Goal: Task Accomplishment & Management: Manage account settings

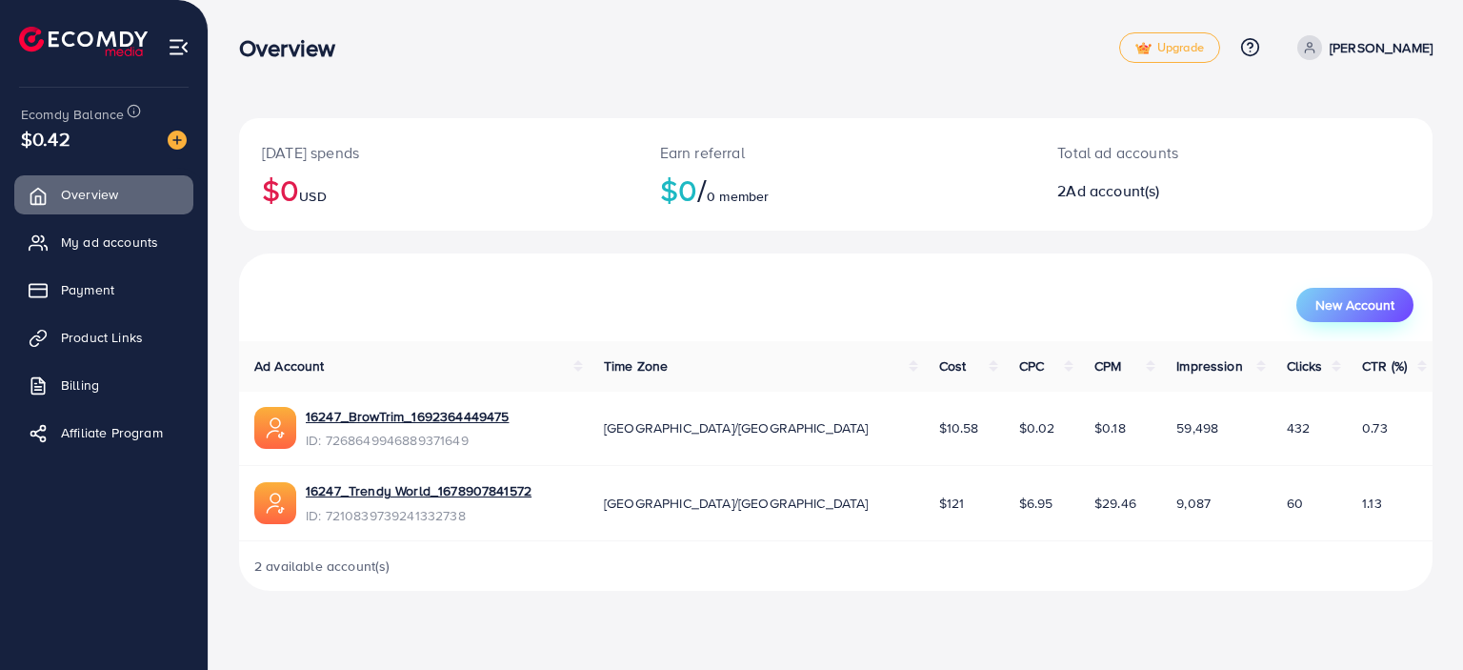
click at [1398, 321] on button "New Account" at bounding box center [1354, 305] width 117 height 34
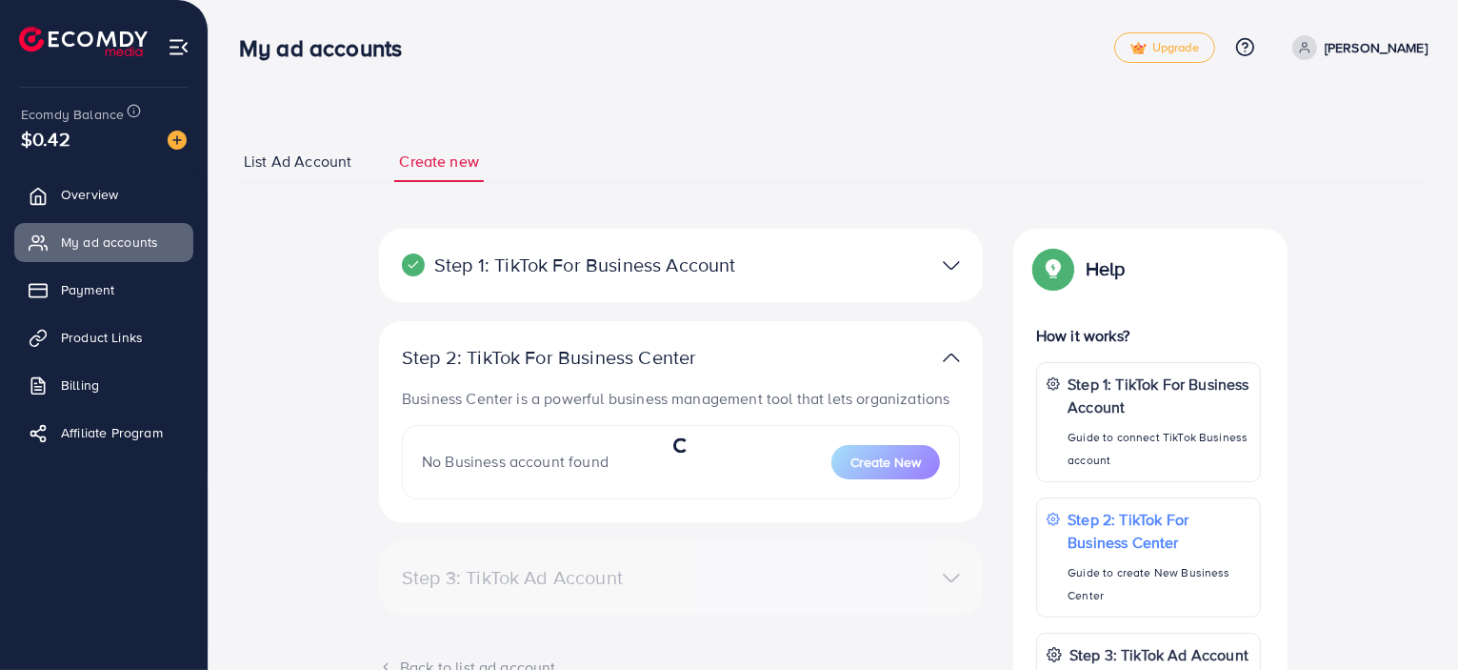
select select
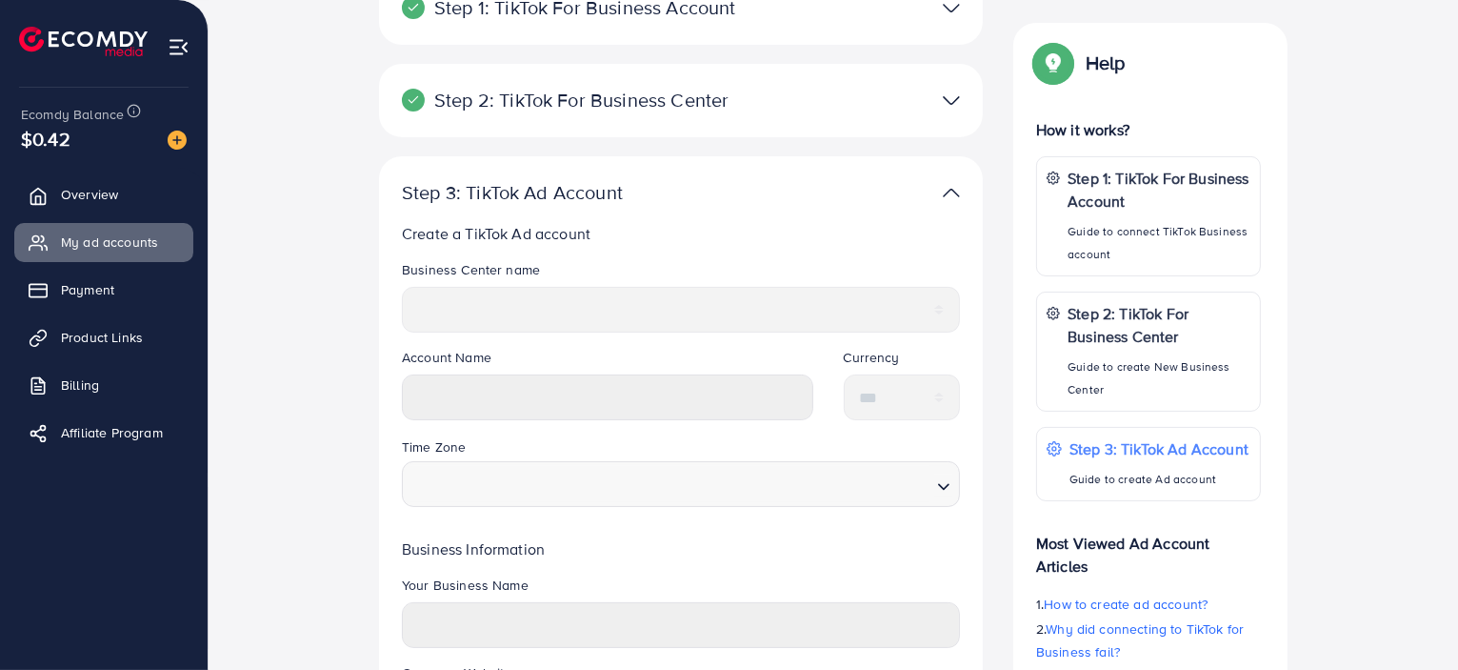
scroll to position [255, 0]
click at [152, 202] on link "Overview" at bounding box center [103, 194] width 179 height 38
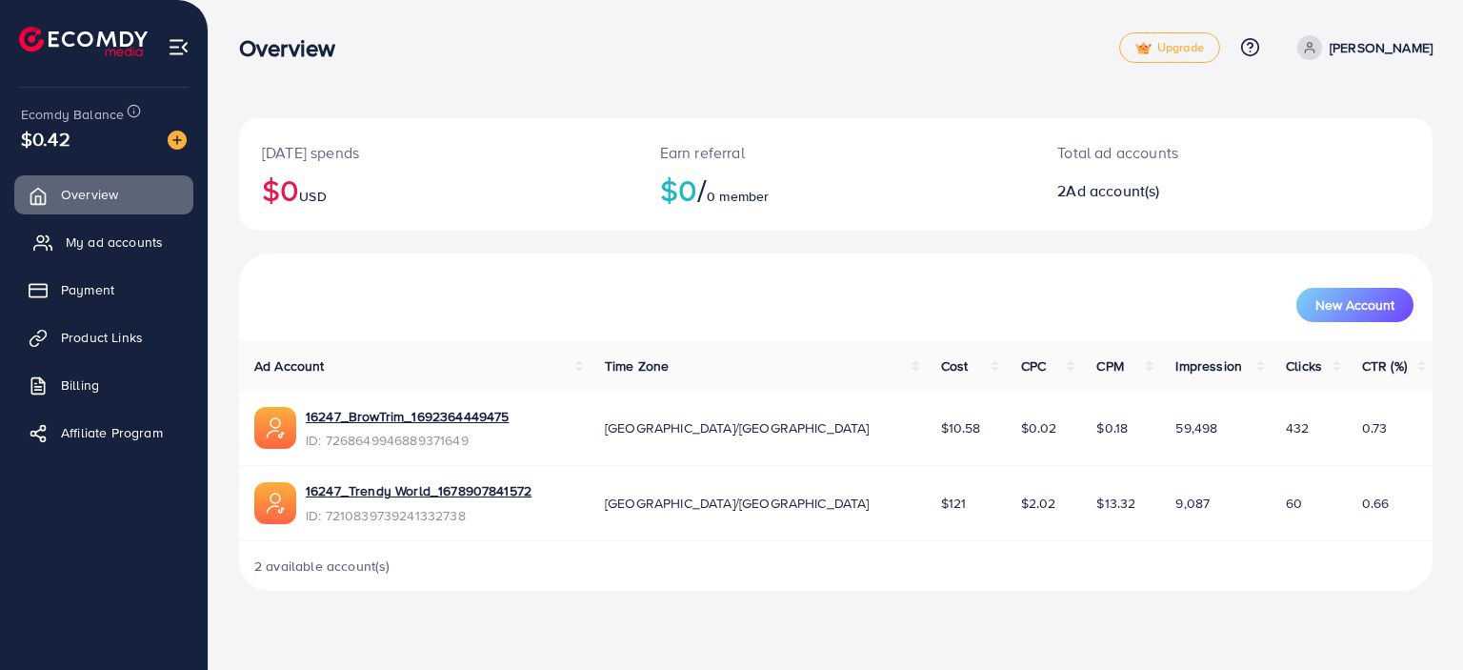
click at [175, 254] on link "My ad accounts" at bounding box center [103, 242] width 179 height 38
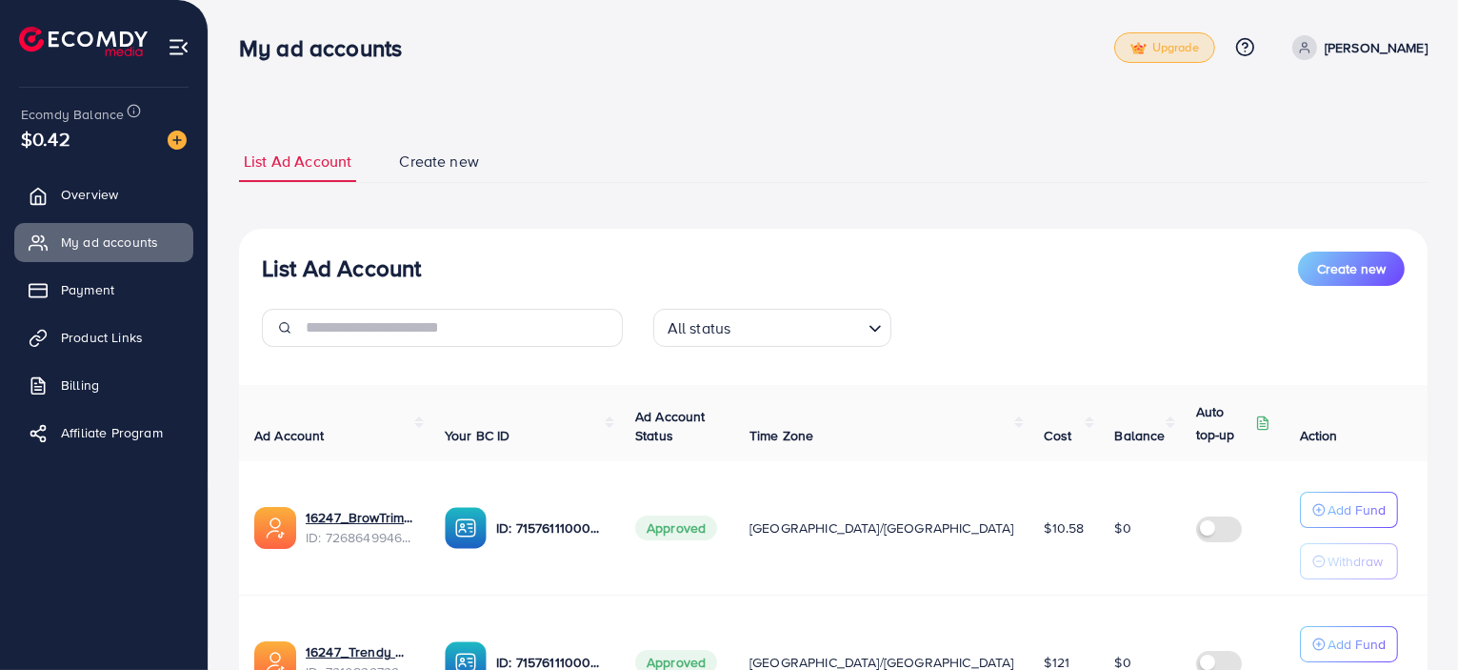
click at [1215, 50] on link "Upgrade" at bounding box center [1164, 47] width 101 height 30
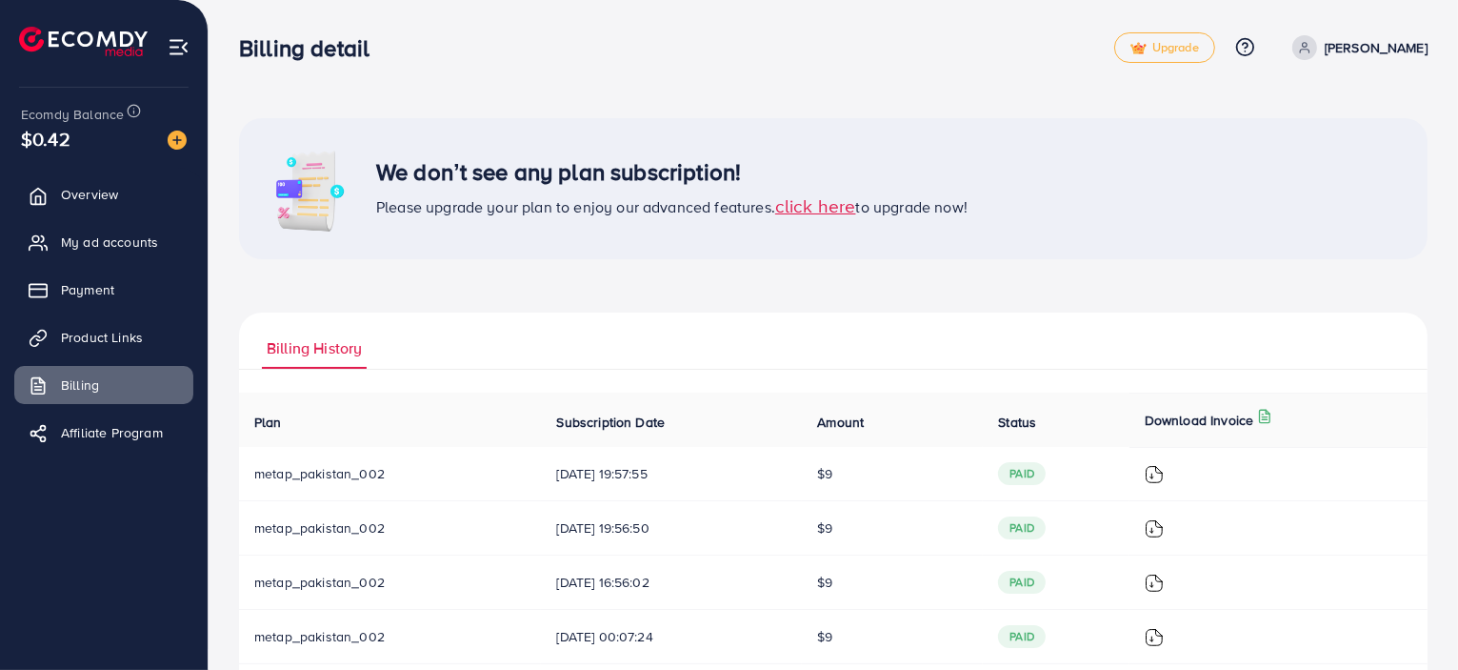
click at [818, 215] on span "click here" at bounding box center [815, 205] width 81 height 26
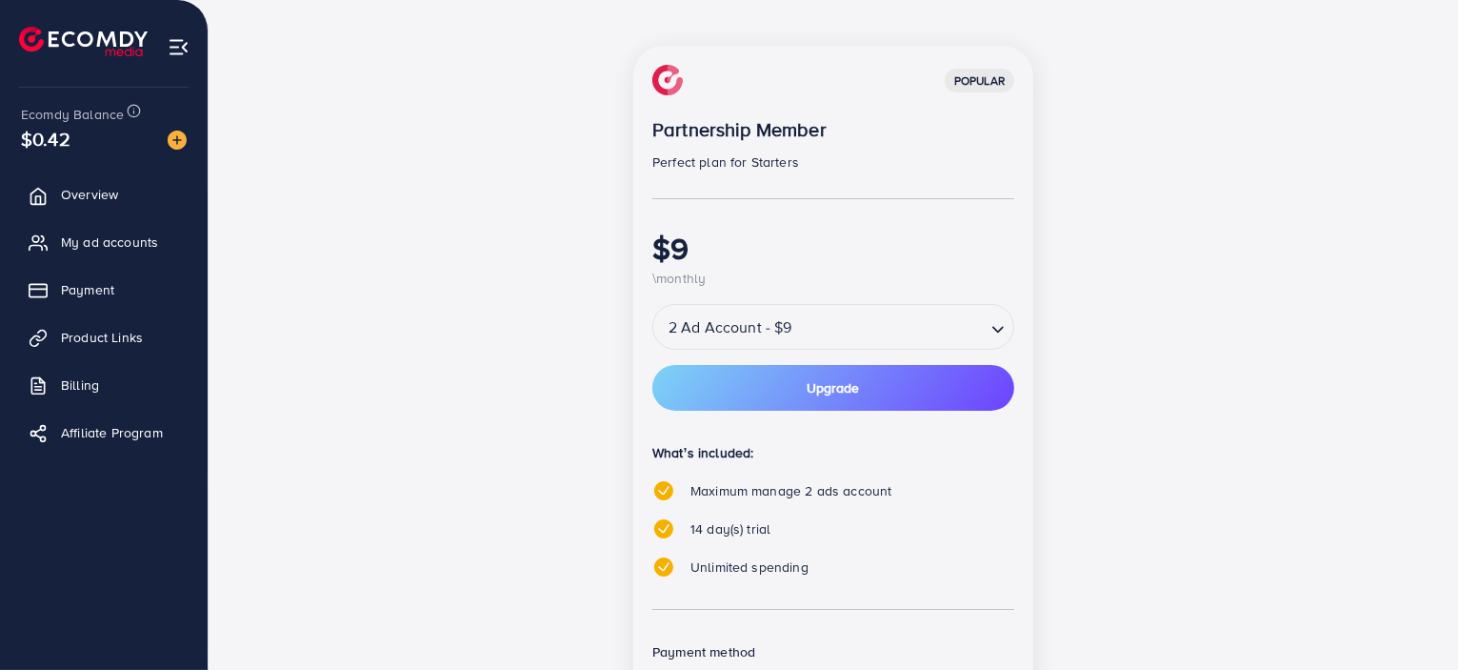
scroll to position [240, 0]
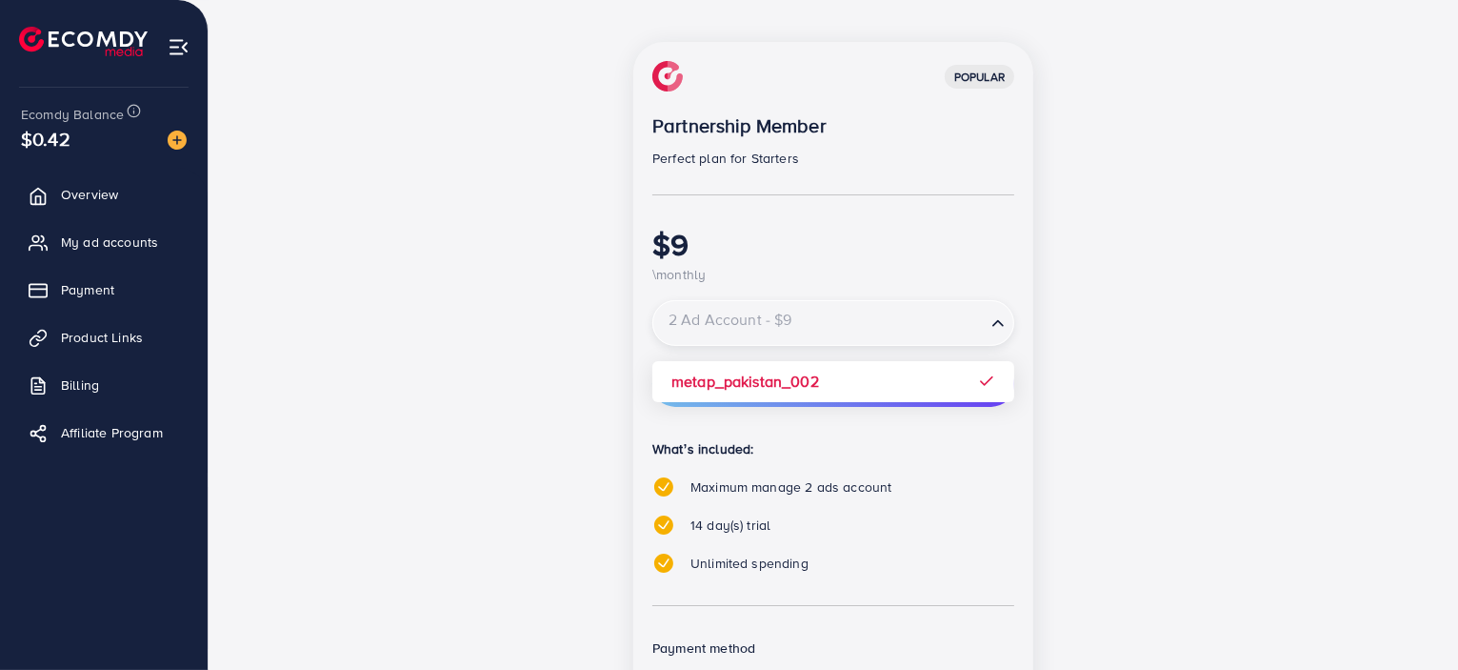
click at [989, 332] on span "Search for option" at bounding box center [998, 324] width 19 height 22
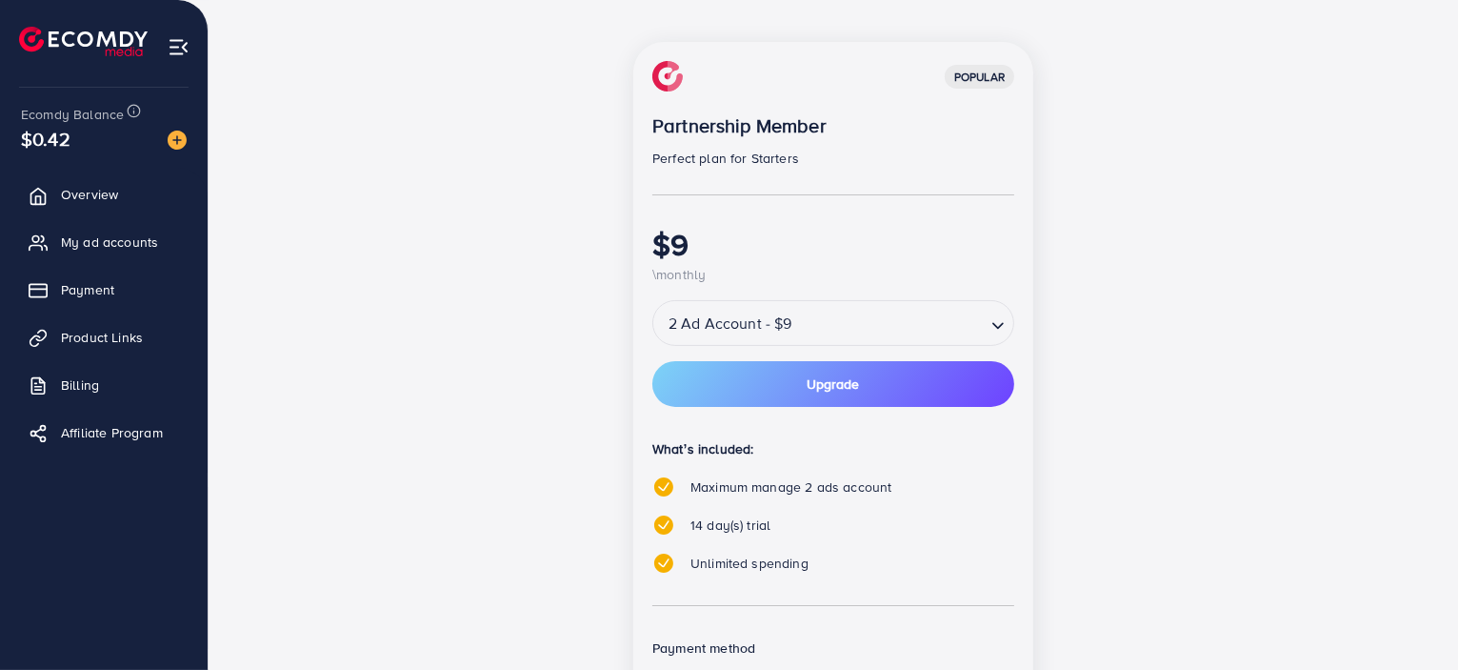
click at [995, 383] on div "popular Partnership Member Perfect plan for Starters $9 \monthly 2 Ad Account -…" at bounding box center [833, 425] width 400 height 766
click at [1050, 364] on div "popular Partnership Member Perfect plan for Starters $9 \monthly 2 Ad Account -…" at bounding box center [833, 436] width 823 height 789
click at [1004, 324] on icon "Search for option" at bounding box center [998, 325] width 19 height 19
click at [1087, 330] on div "popular Partnership Member Perfect plan for Starters $9 \monthly 2 Ad Account -…" at bounding box center [833, 436] width 823 height 789
click at [1111, 482] on div "popular Partnership Member Perfect plan for Starters $9 \monthly 2 Ad Account -…" at bounding box center [833, 436] width 823 height 789
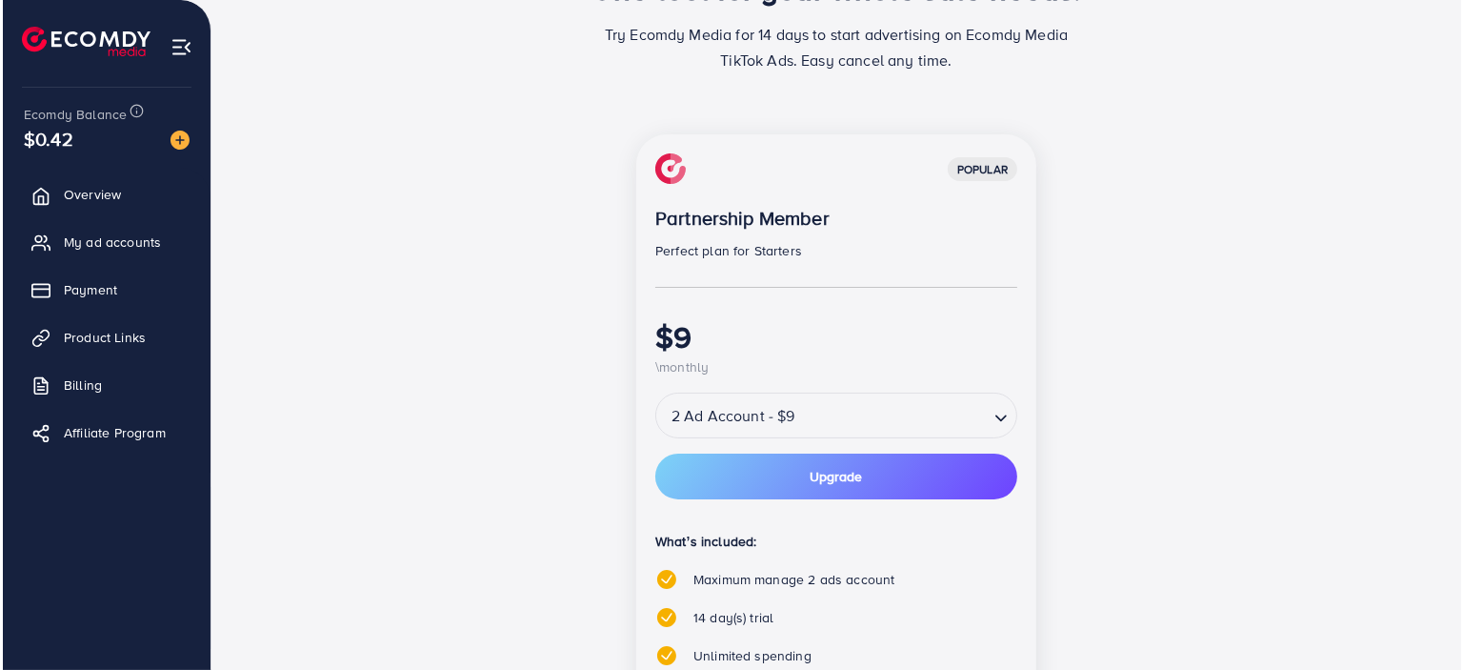
scroll to position [0, 0]
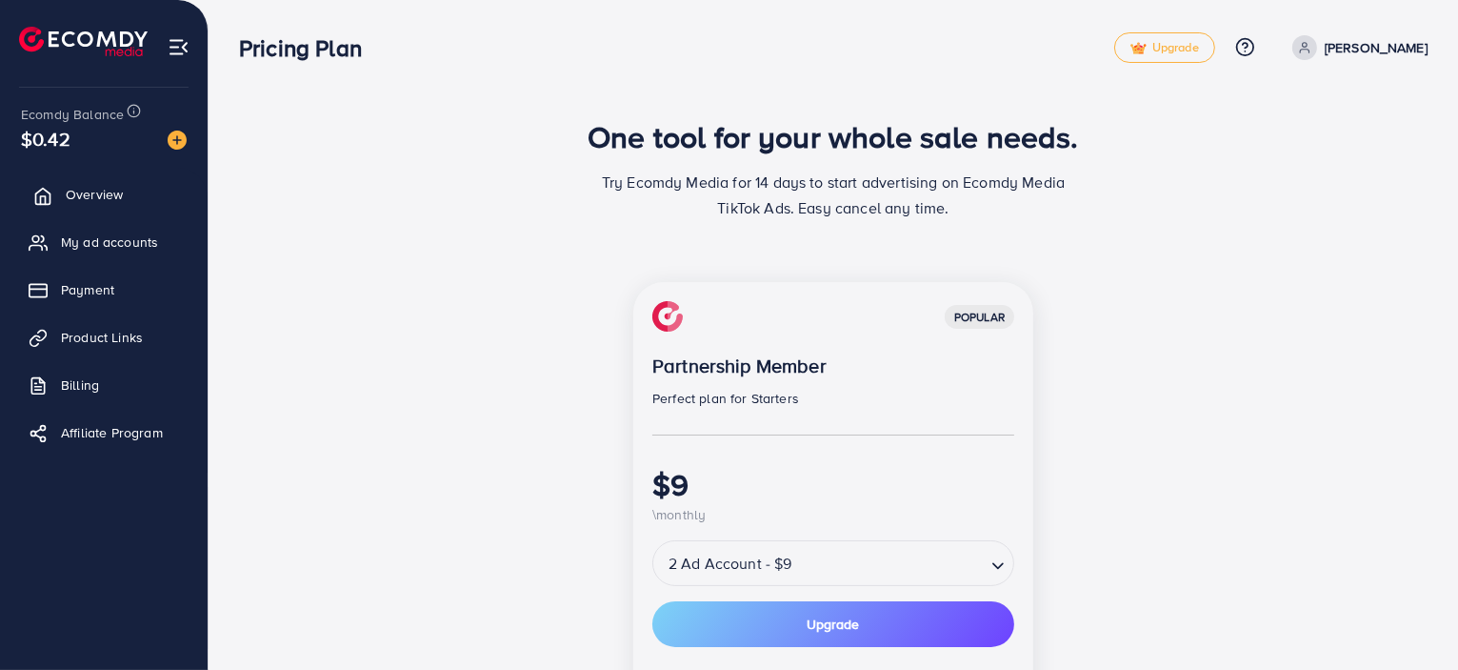
click at [186, 193] on link "Overview" at bounding box center [103, 194] width 179 height 38
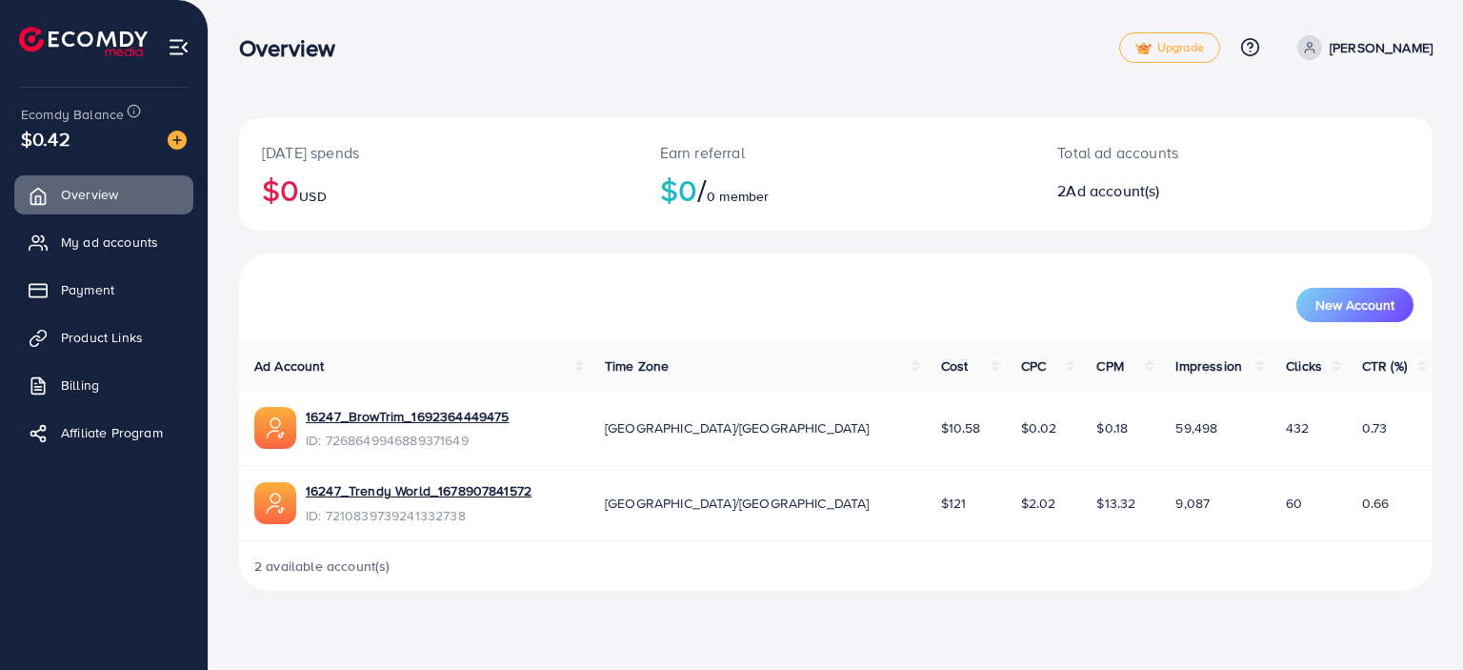
click at [937, 220] on div "Earn referral $0 / 0 member" at bounding box center [836, 174] width 398 height 112
click at [149, 258] on link "My ad accounts" at bounding box center [103, 242] width 179 height 38
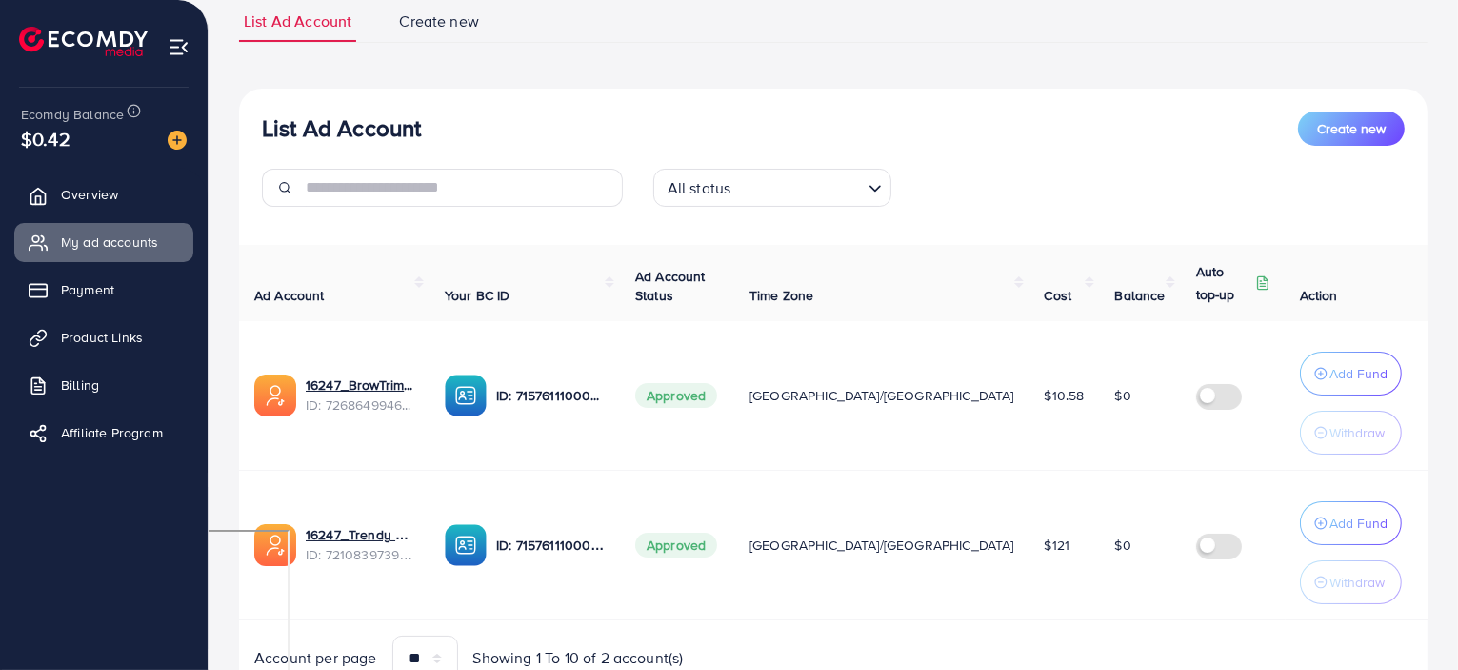
scroll to position [225, 0]
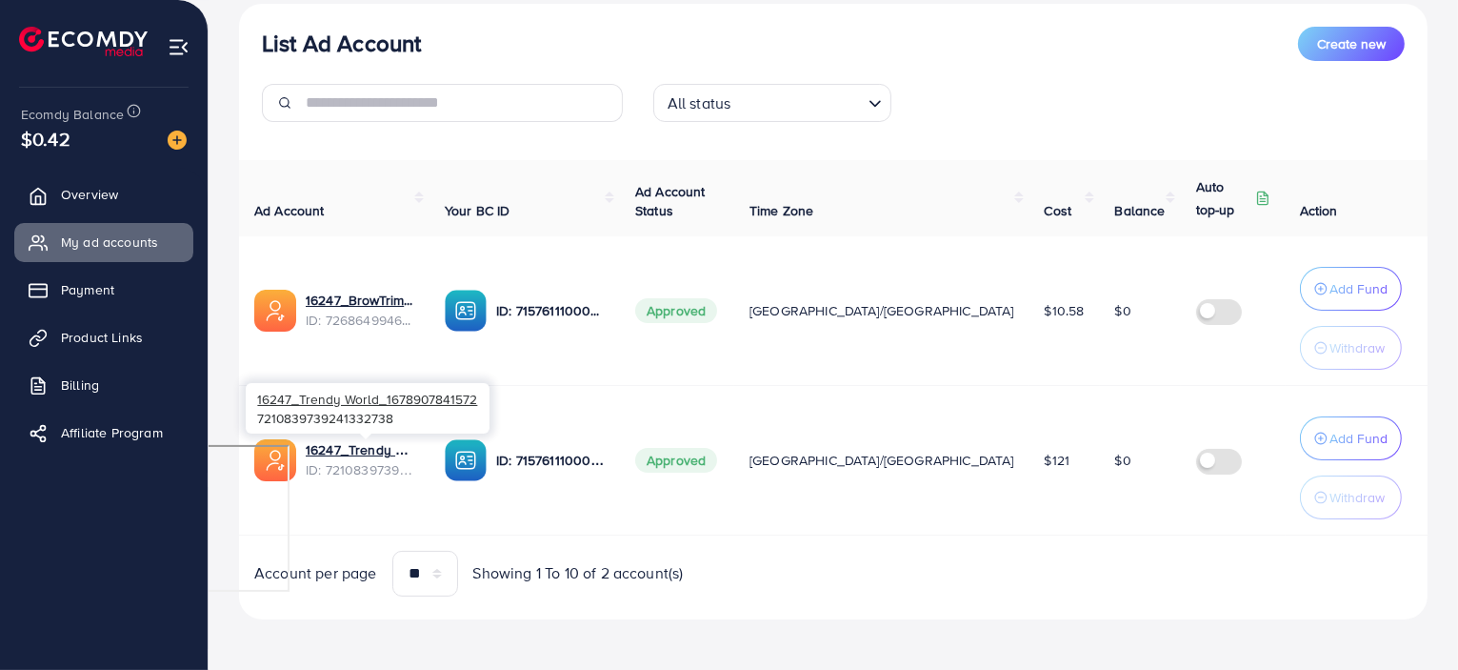
drag, startPoint x: 371, startPoint y: 443, endPoint x: 414, endPoint y: 513, distance: 82.5
click at [414, 513] on td "16247_Trendy World_1678907841572 ID: 7210839739241332738" at bounding box center [334, 460] width 190 height 150
click at [1300, 216] on span "Action" at bounding box center [1319, 210] width 38 height 19
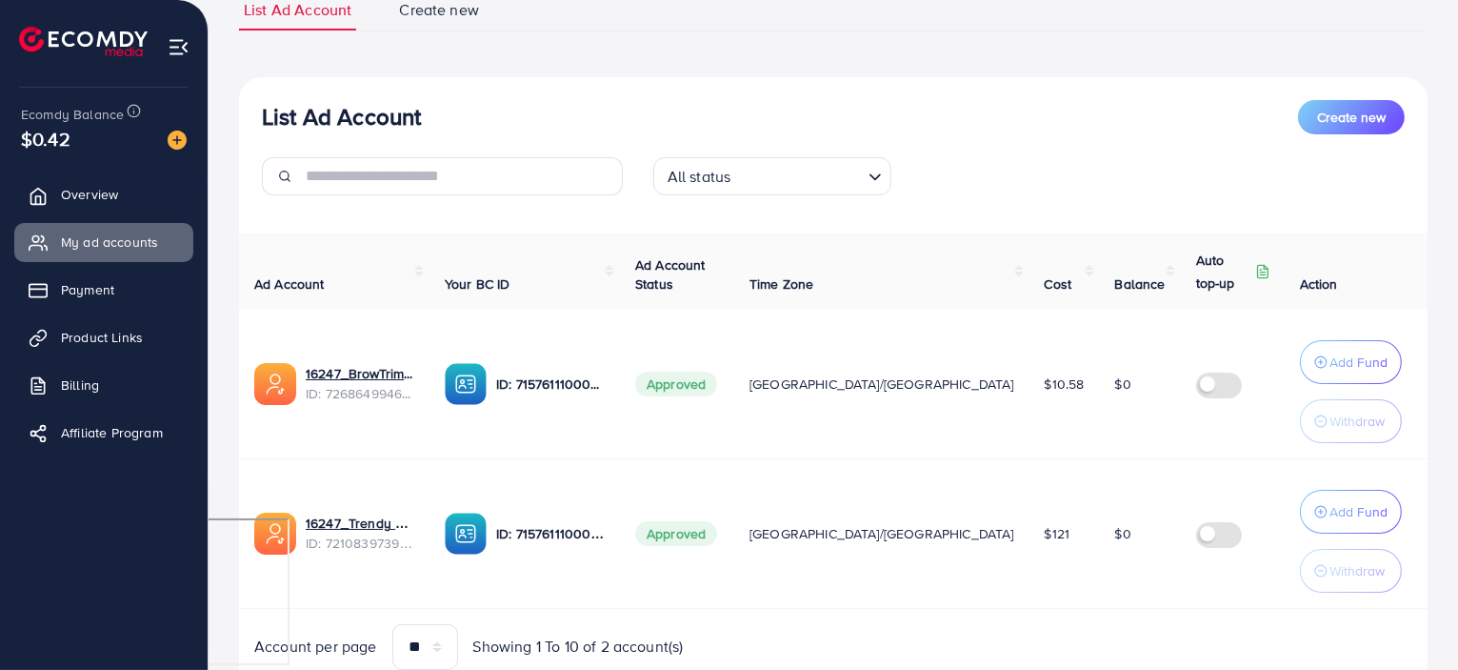
scroll to position [34, 0]
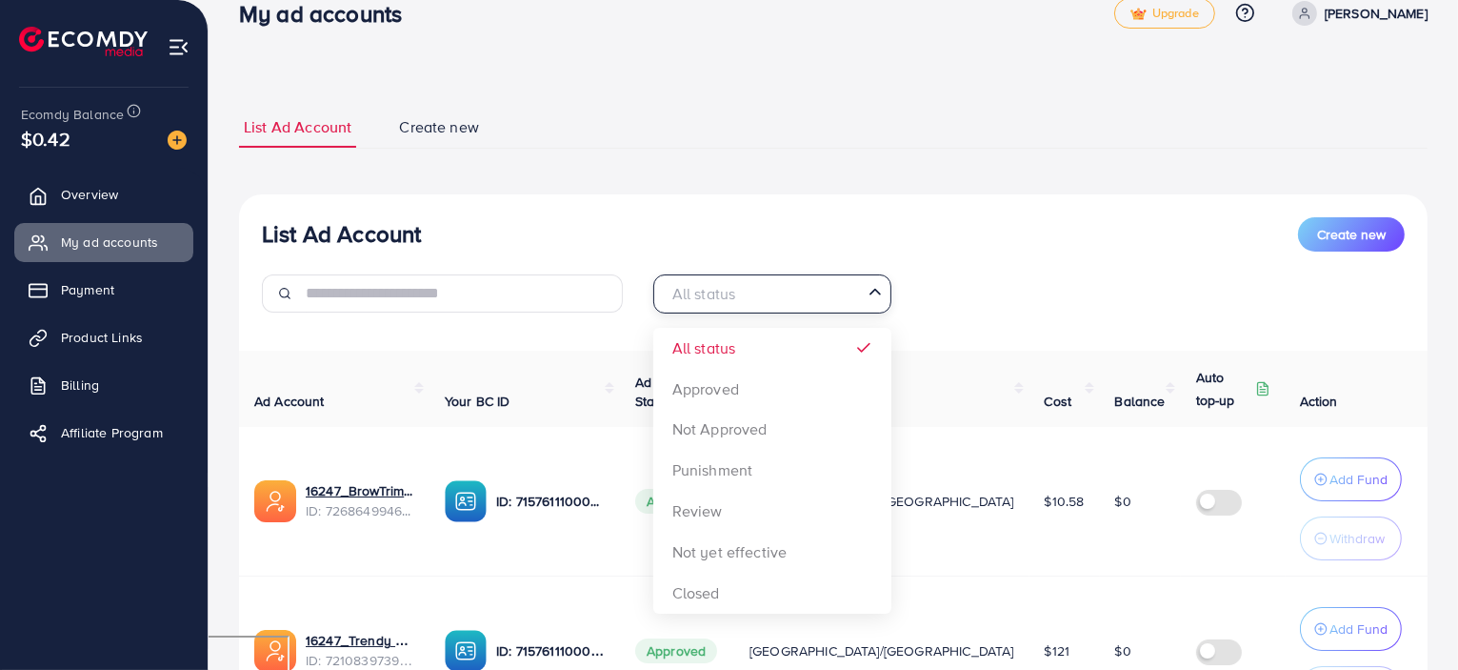
click at [813, 292] on input "Search for option" at bounding box center [761, 294] width 199 height 30
click at [979, 276] on div "All status Loading... All status Approved Not Approved Punishment Review Not ye…" at bounding box center [833, 300] width 391 height 53
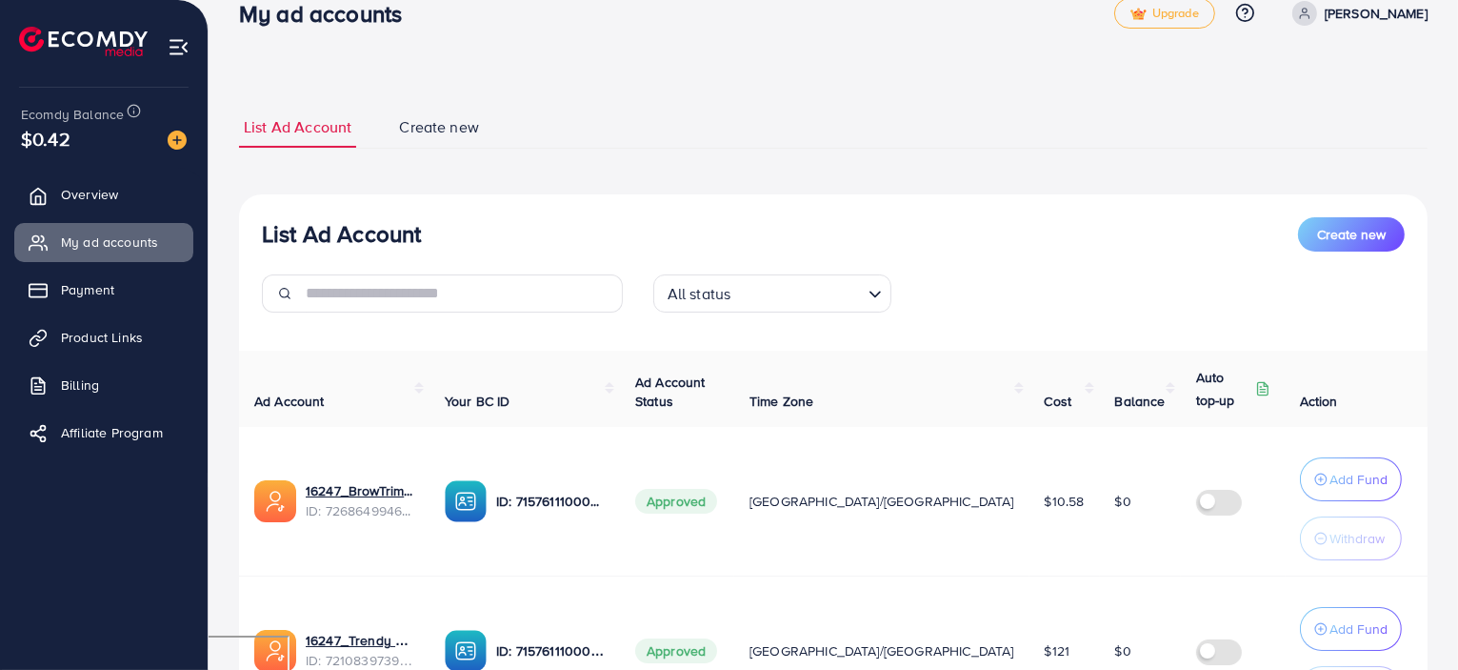
scroll to position [225, 0]
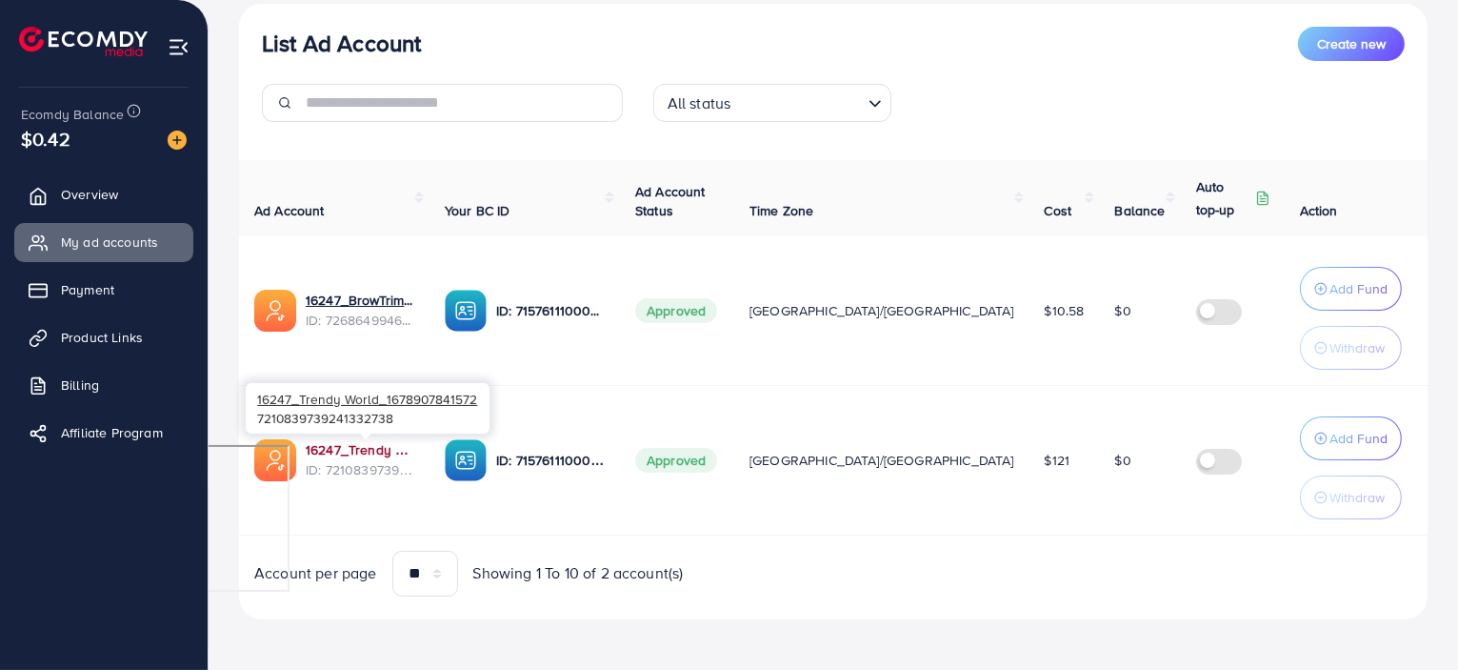
click at [368, 450] on link "16247_Trendy World_1678907841572" at bounding box center [360, 449] width 109 height 19
click at [1301, 318] on img at bounding box center [1311, 323] width 20 height 20
click at [152, 334] on link "Product Links" at bounding box center [103, 337] width 179 height 38
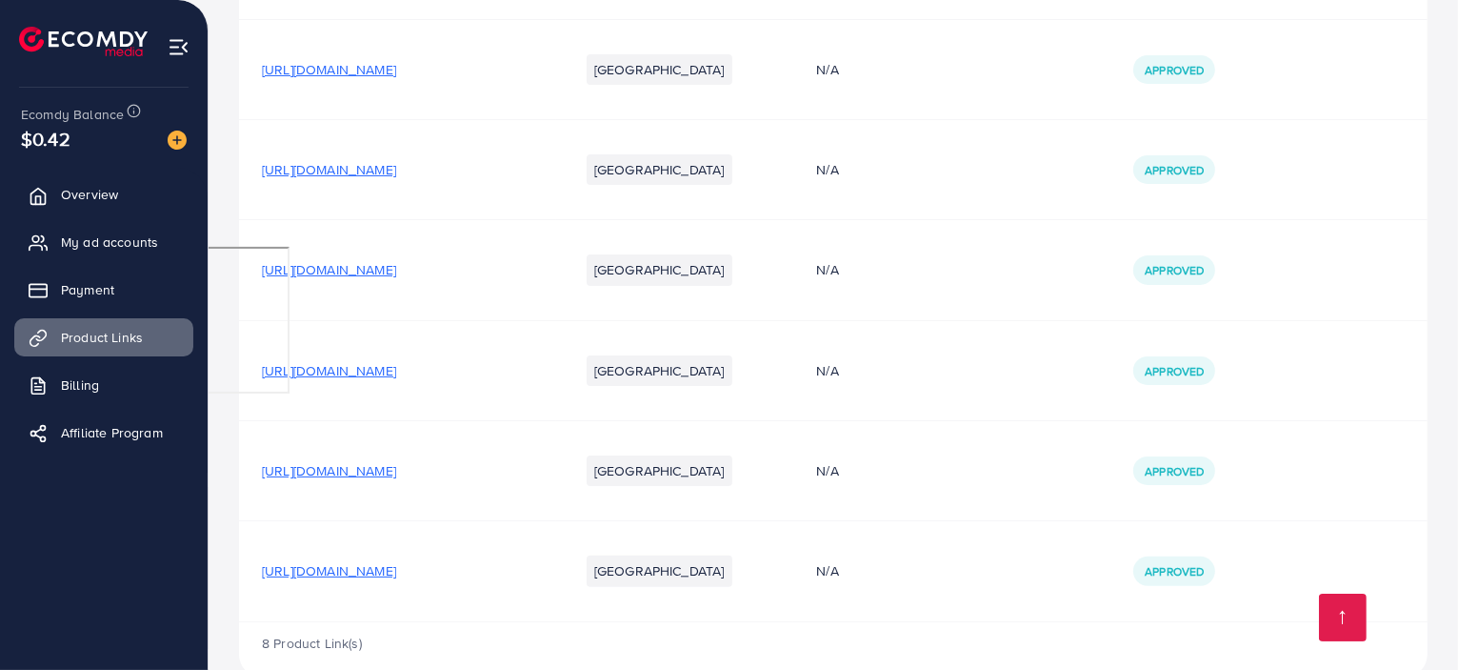
scroll to position [459, 0]
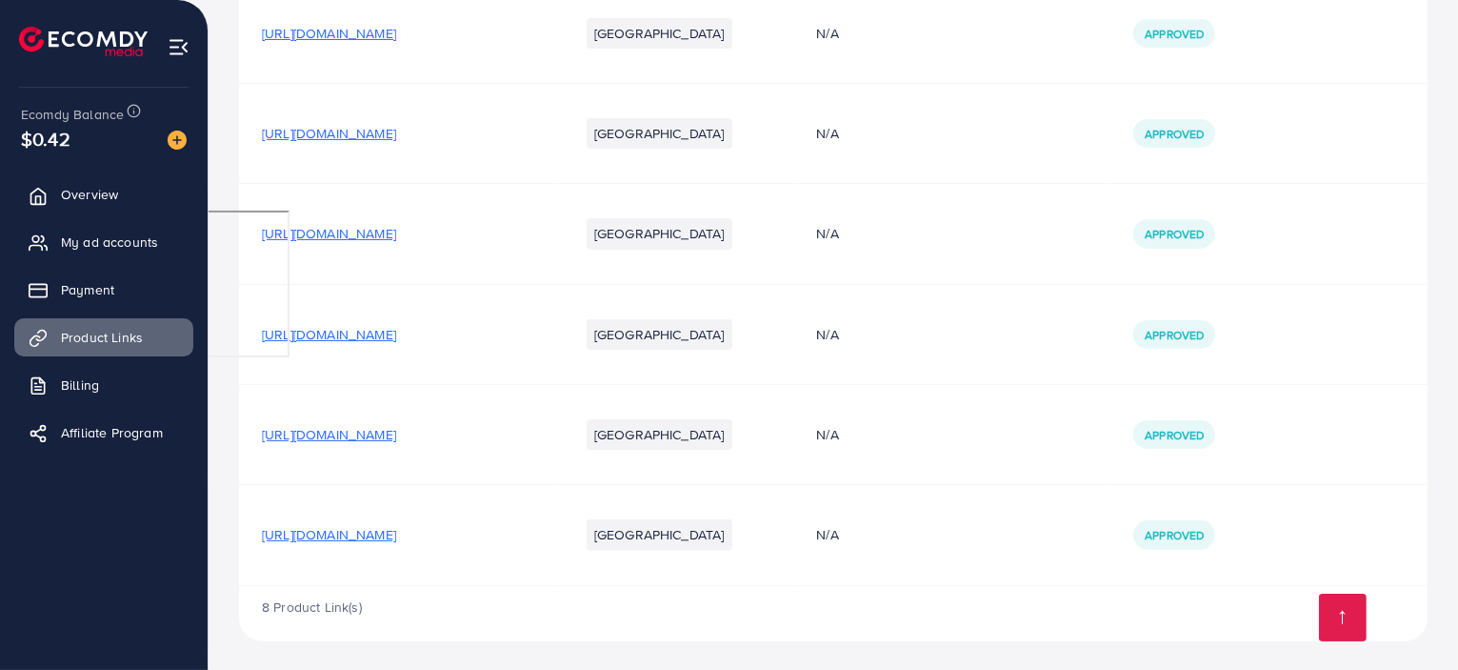
click at [396, 533] on span "https://emallfusion.myshopify.com/products/m28-tws-wireless-earbuds" at bounding box center [329, 534] width 134 height 19
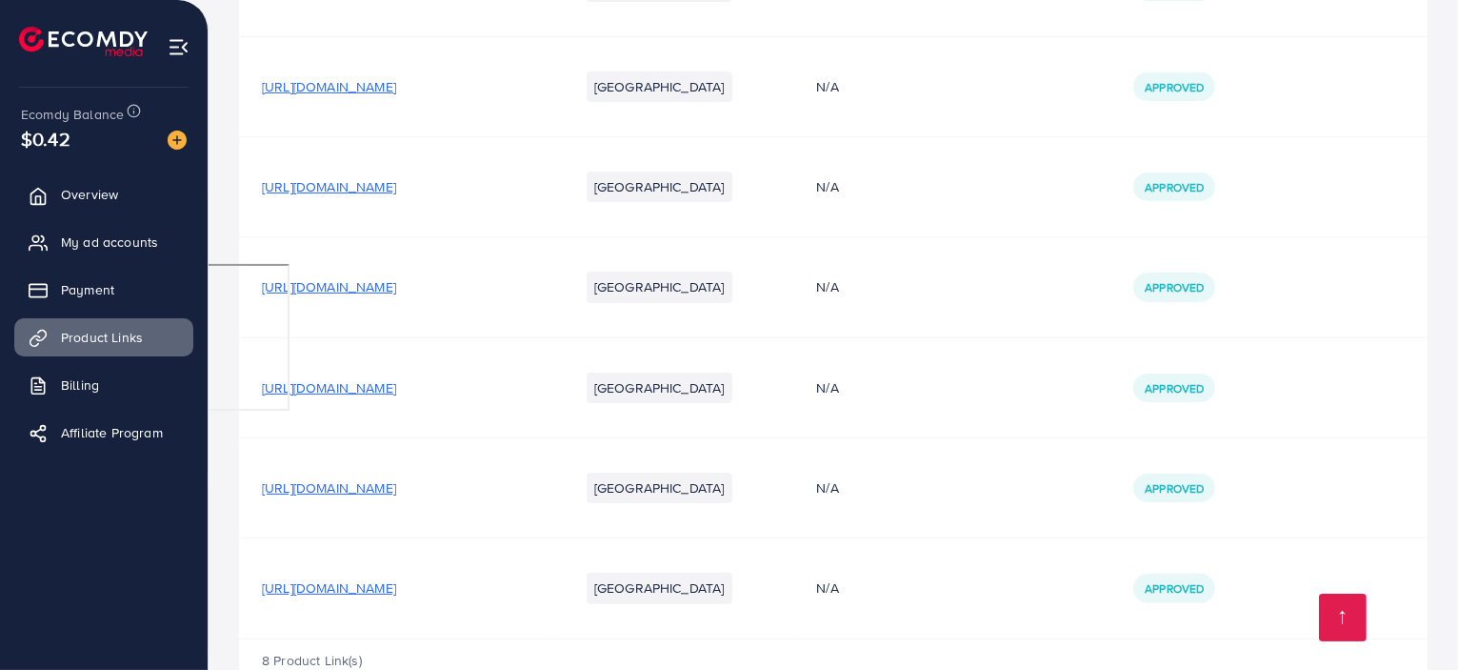
click at [556, 198] on td "https://www.amazon.com/Vegetable-Chopper-Spiralizer-Slicer-Choppers/dp/B0764HS4…" at bounding box center [397, 187] width 317 height 100
click at [396, 189] on span "https://www.amazon.com/Vegetable-Chopper-Spiralizer-Slicer-Choppers/dp/B0764HS4…" at bounding box center [329, 186] width 134 height 19
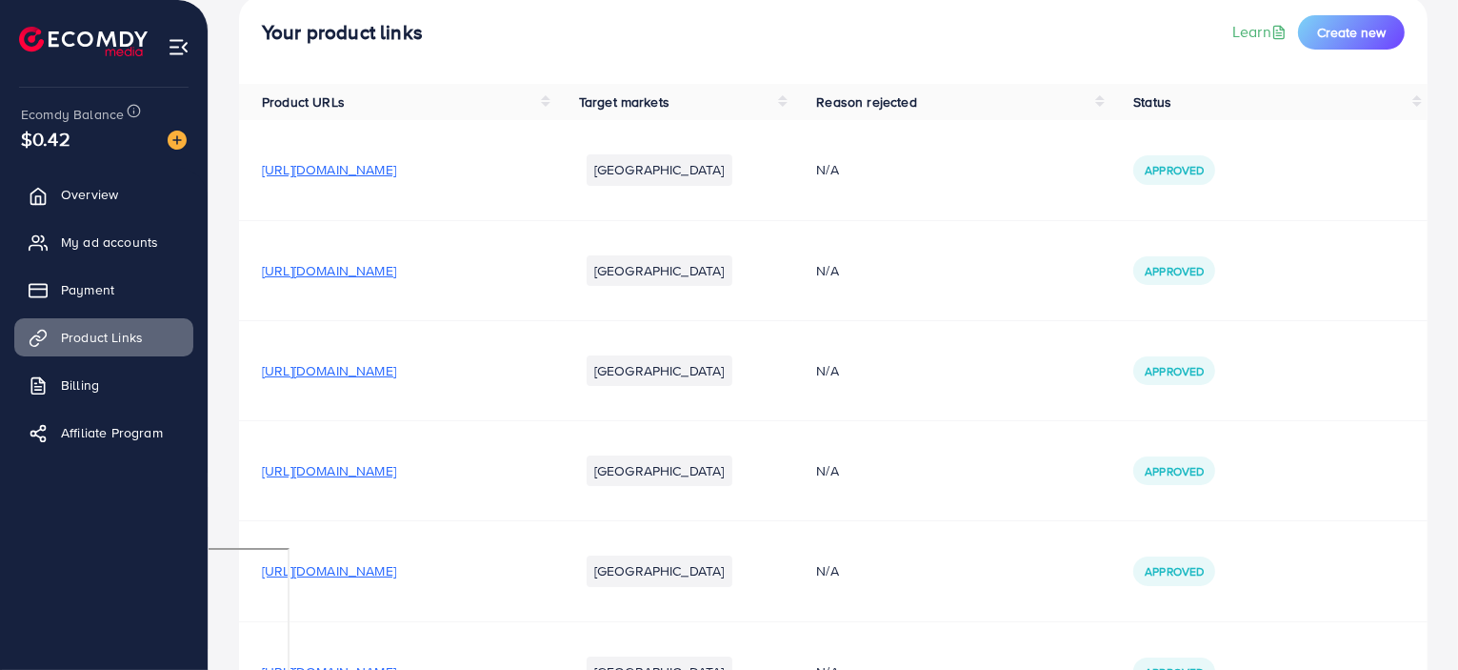
scroll to position [121, 0]
click at [396, 161] on span "https://oischoice.myshopify.com/collections/kitchen-improvement/products/kitche…" at bounding box center [329, 170] width 134 height 19
click at [135, 208] on link "Overview" at bounding box center [103, 194] width 179 height 38
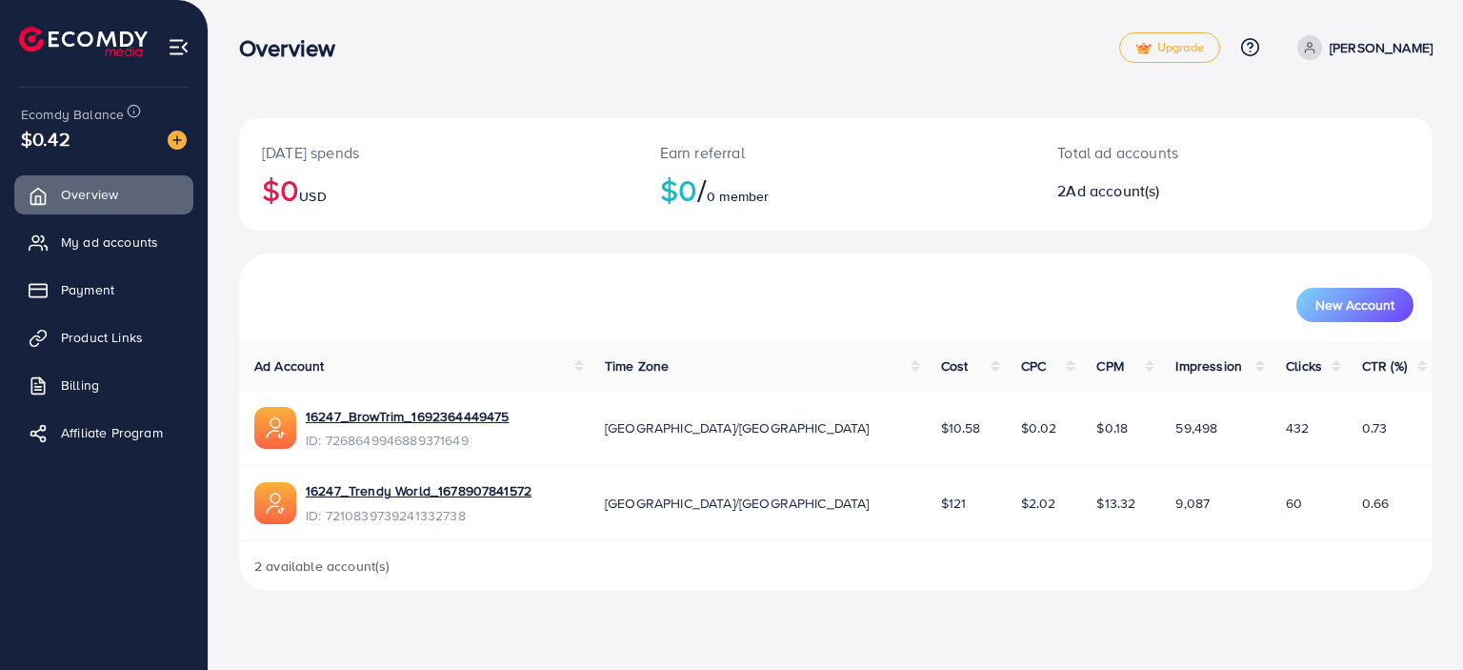
drag, startPoint x: 993, startPoint y: 415, endPoint x: 834, endPoint y: 418, distance: 159.1
click at [834, 418] on tr "16247_BrowTrim_1692364449475 ID: 7268649946889371649 Asia/Karachi $10.58 $0.02 …" at bounding box center [835, 428] width 1193 height 74
click at [984, 547] on div "2 available account(s)" at bounding box center [835, 566] width 1193 height 50
click at [188, 241] on link "My ad accounts" at bounding box center [103, 242] width 179 height 38
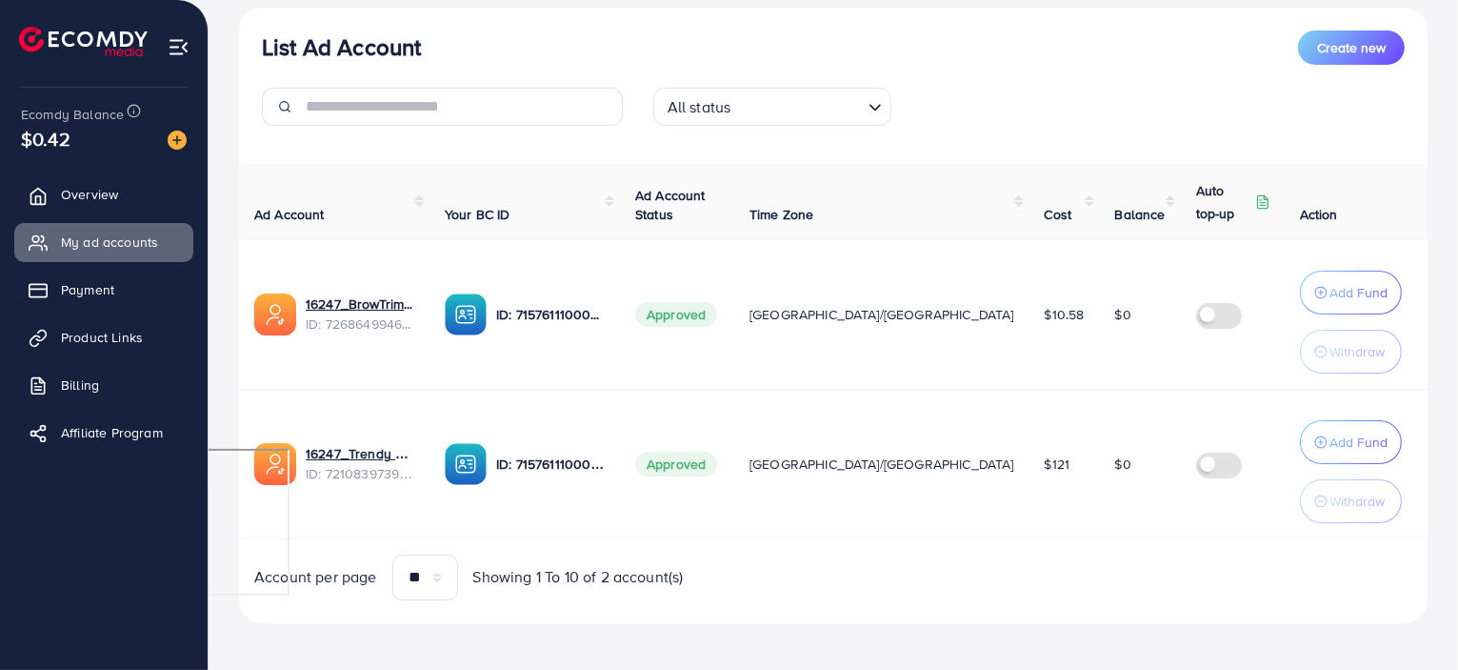
scroll to position [225, 0]
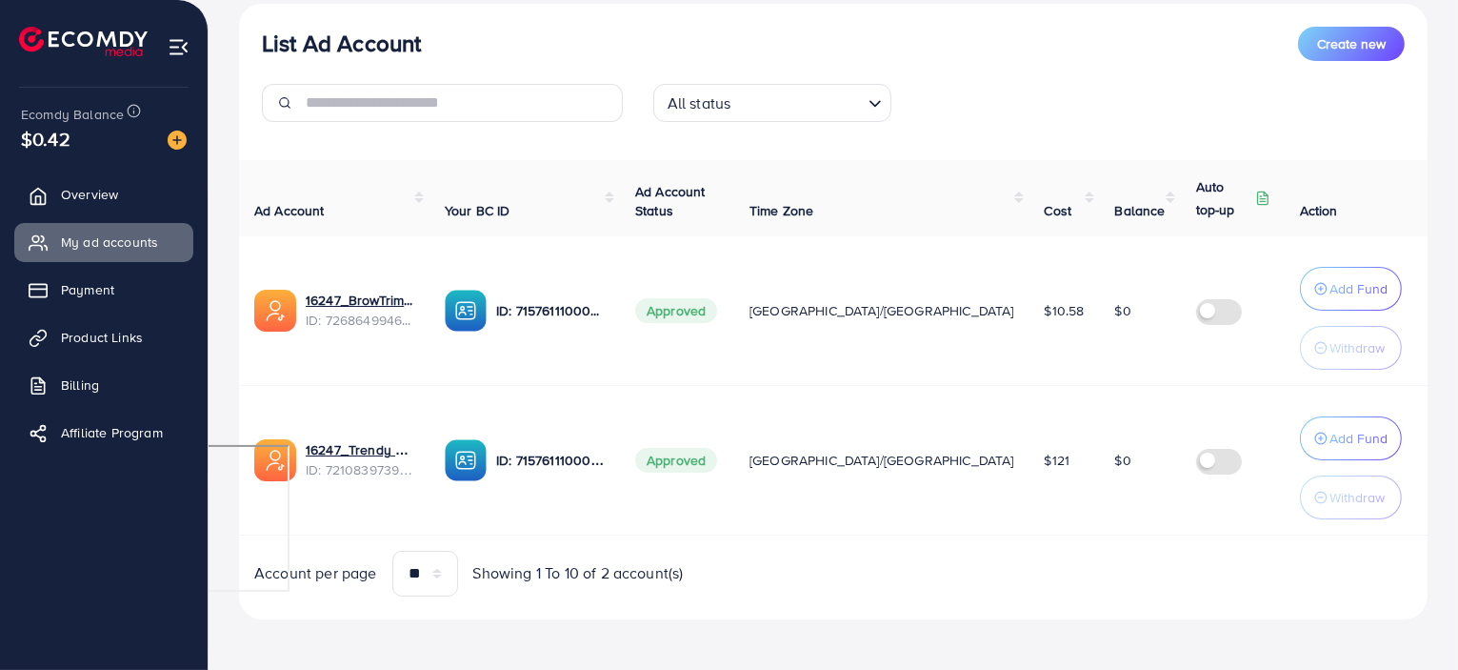
click at [687, 452] on span "Approved" at bounding box center [676, 460] width 82 height 25
click at [758, 305] on td "[GEOGRAPHIC_DATA]/[GEOGRAPHIC_DATA]" at bounding box center [881, 311] width 295 height 150
drag, startPoint x: 544, startPoint y: 309, endPoint x: 504, endPoint y: 311, distance: 40.1
click at [504, 311] on div "ID: 7157611100001812481" at bounding box center [525, 311] width 160 height 42
click at [473, 307] on img at bounding box center [466, 311] width 42 height 42
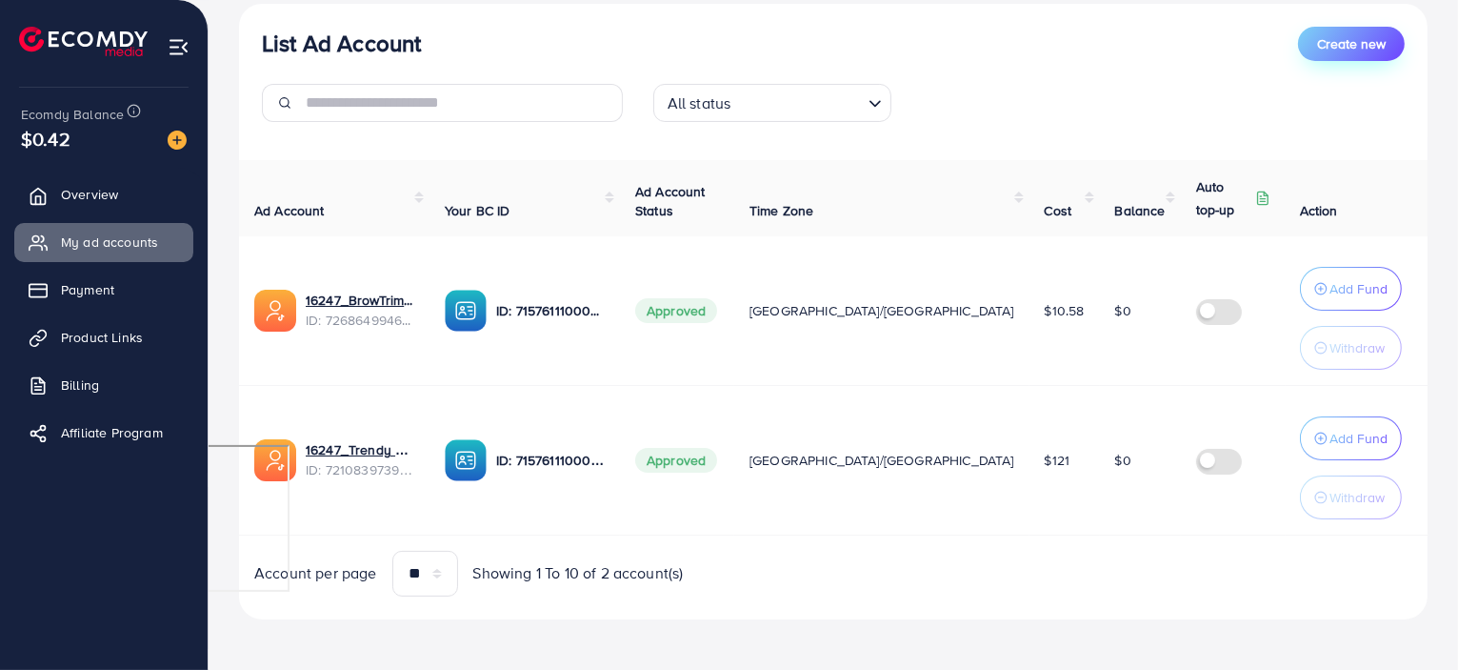
click at [1326, 44] on span "Create new" at bounding box center [1351, 43] width 69 height 19
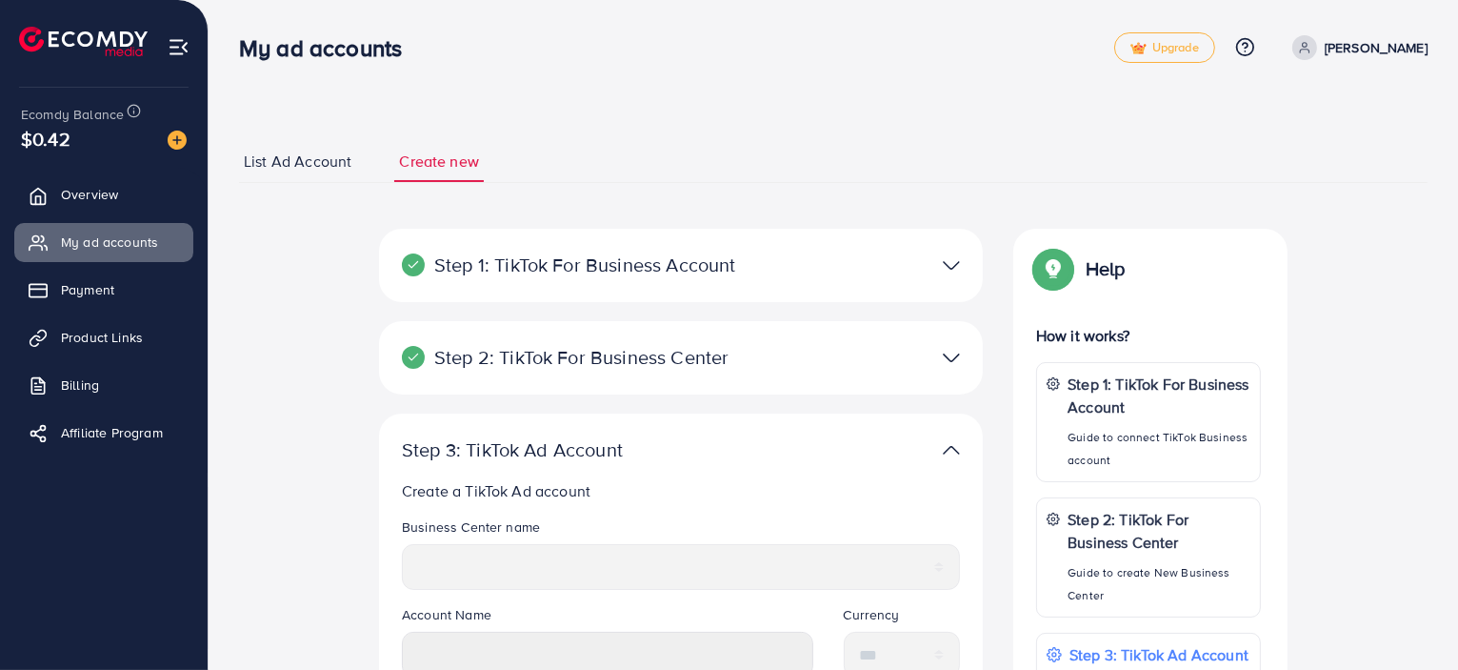
click at [318, 178] on link "List Ad Account" at bounding box center [297, 161] width 117 height 41
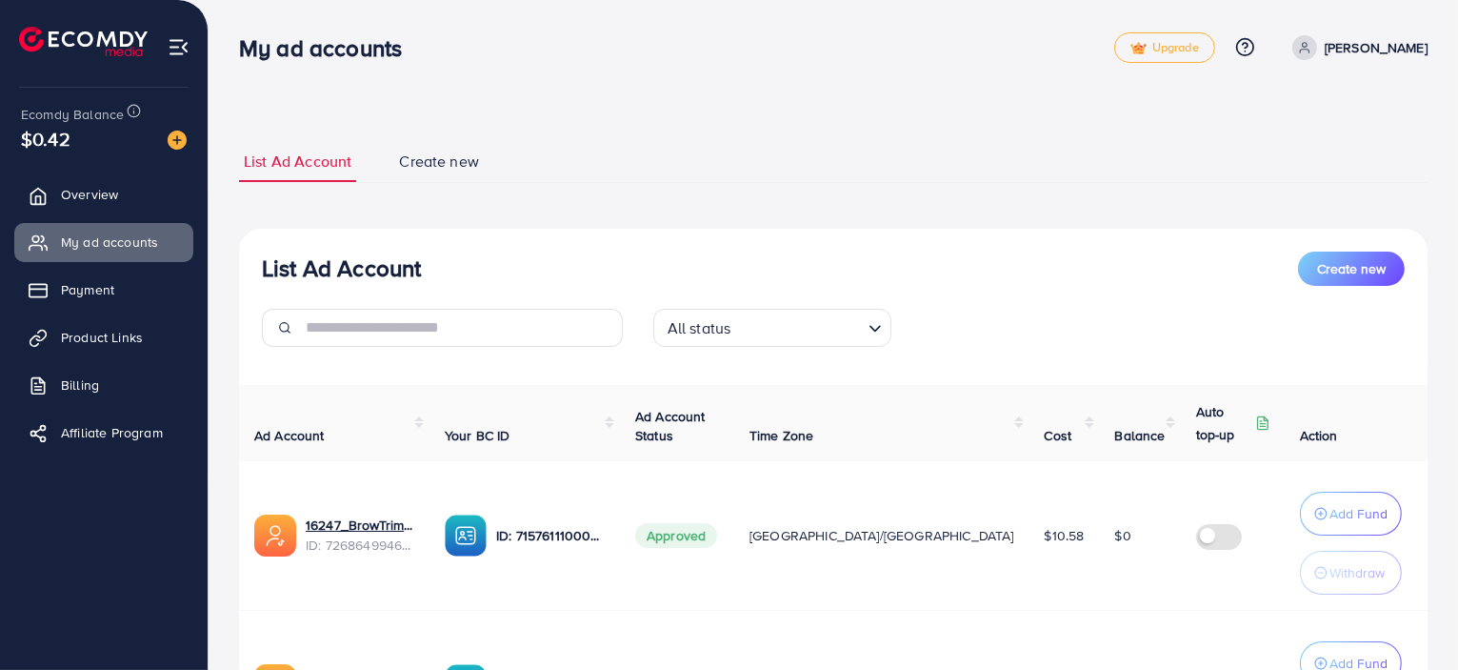
click at [1373, 43] on link "[PERSON_NAME]" at bounding box center [1356, 47] width 143 height 25
click at [1385, 132] on link "Profile" at bounding box center [1336, 113] width 181 height 43
select select "********"
select select "*********"
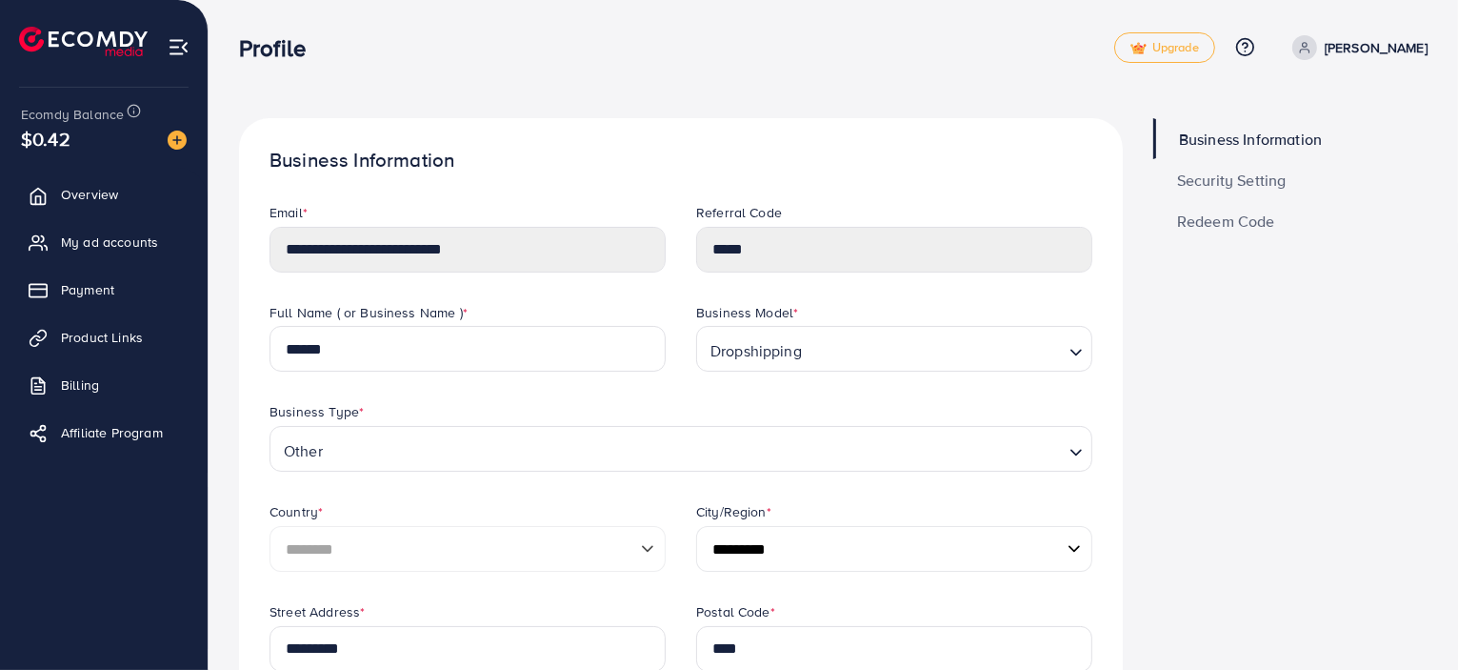
click at [1202, 188] on span "Security Setting" at bounding box center [1232, 179] width 110 height 15
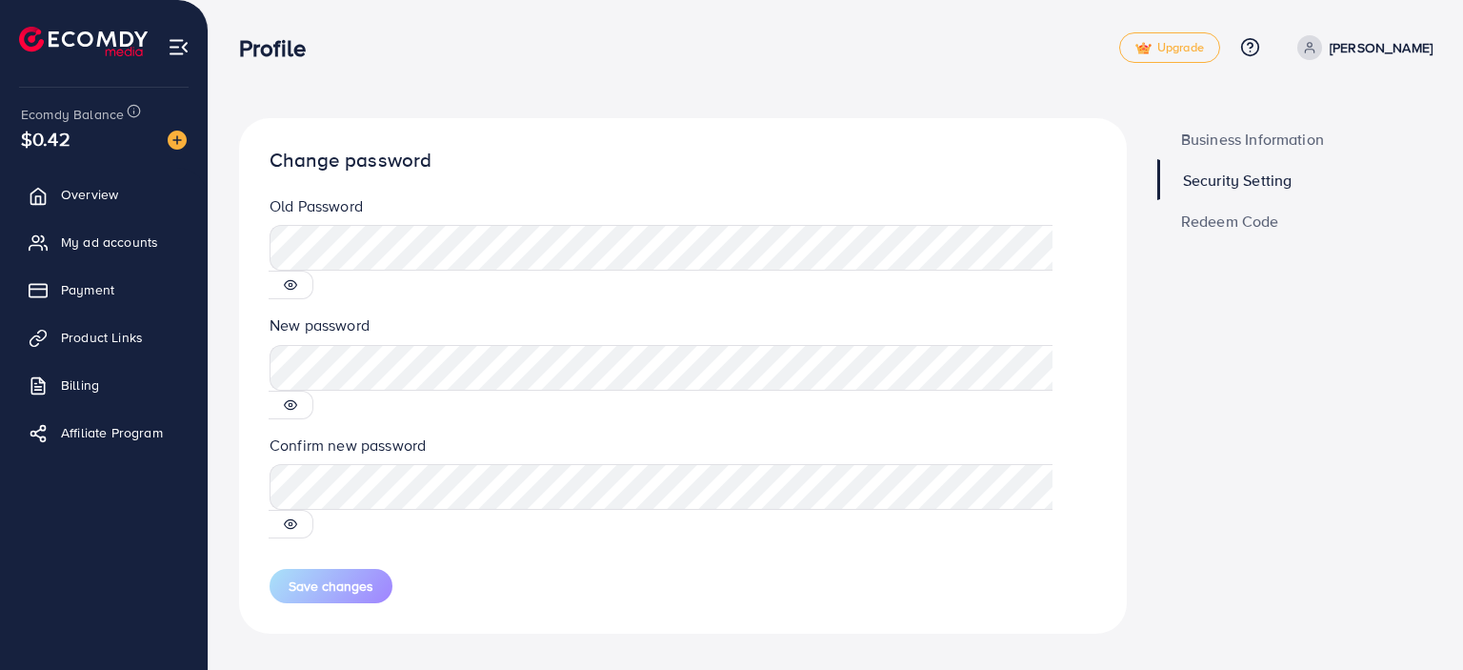
click at [1231, 213] on span "Redeem Code" at bounding box center [1230, 220] width 98 height 15
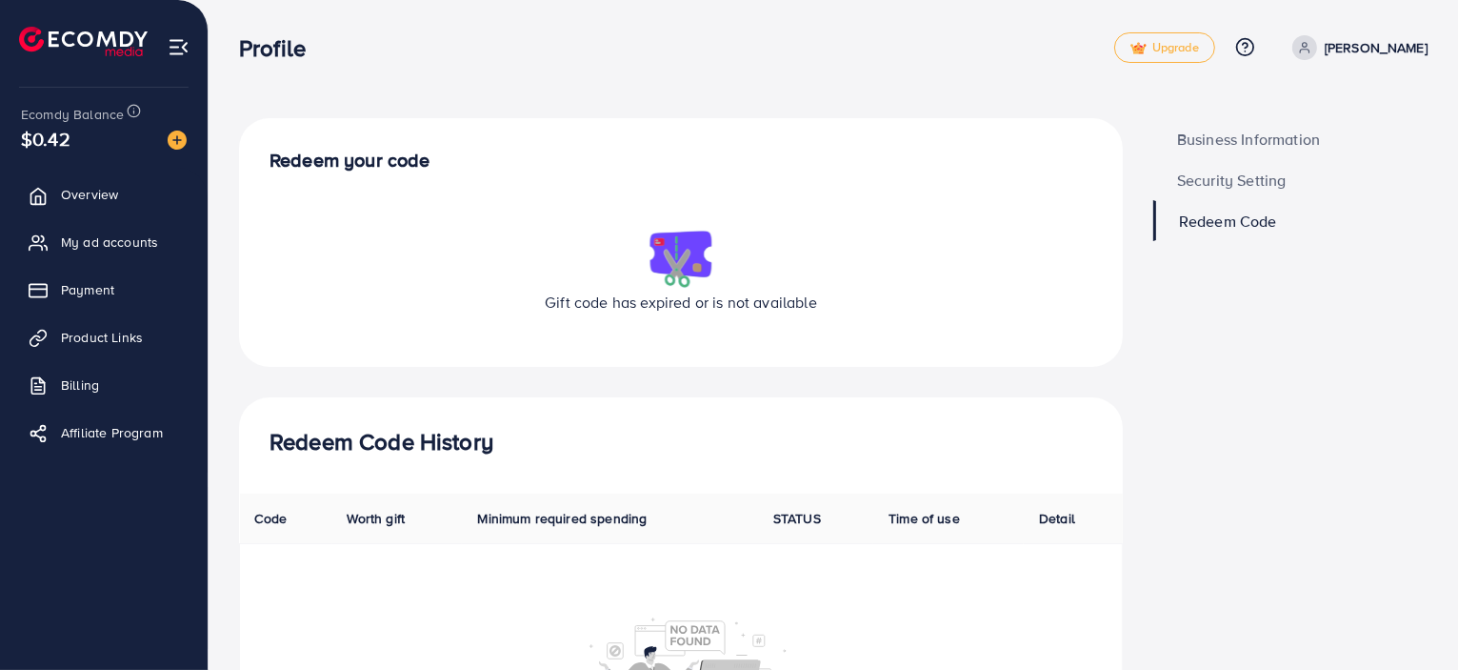
click at [1343, 342] on div "Business Information Security Setting Redeem Code" at bounding box center [1290, 480] width 305 height 725
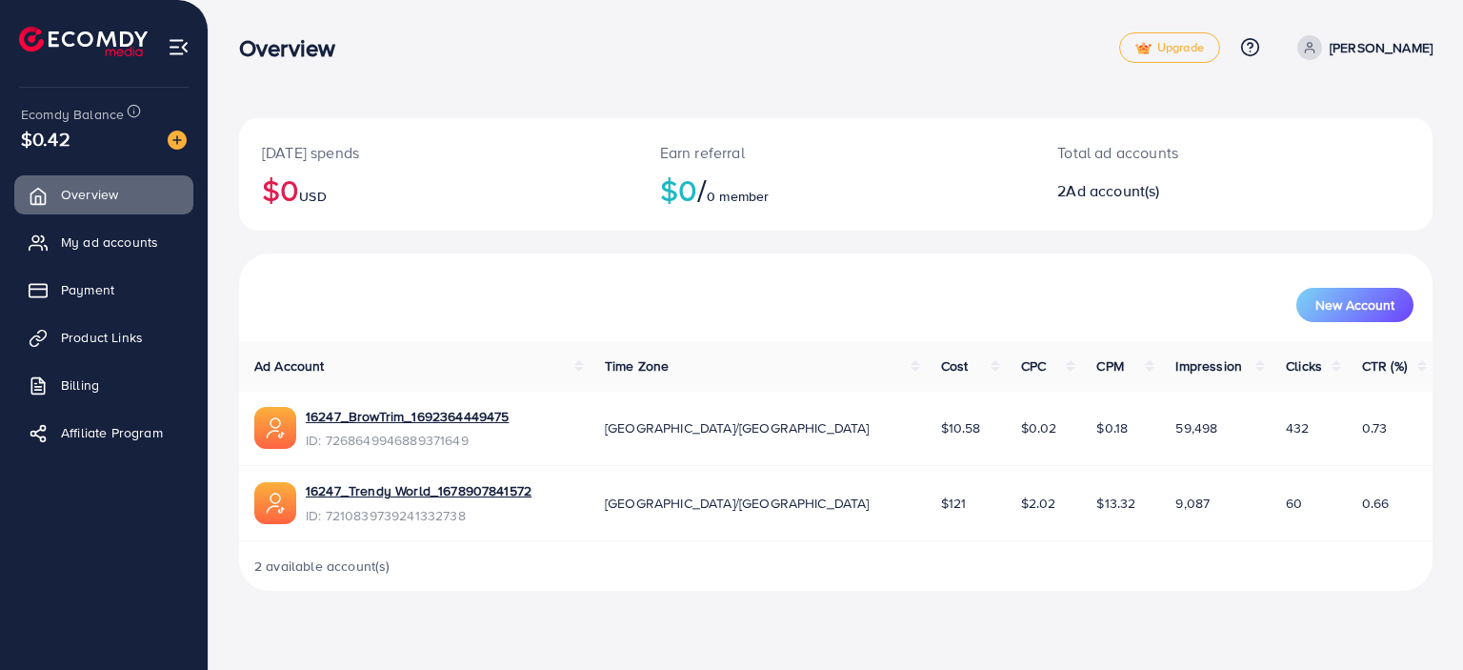
click at [1392, 49] on p "[PERSON_NAME]" at bounding box center [1381, 47] width 103 height 23
click at [152, 250] on span "My ad accounts" at bounding box center [114, 241] width 97 height 19
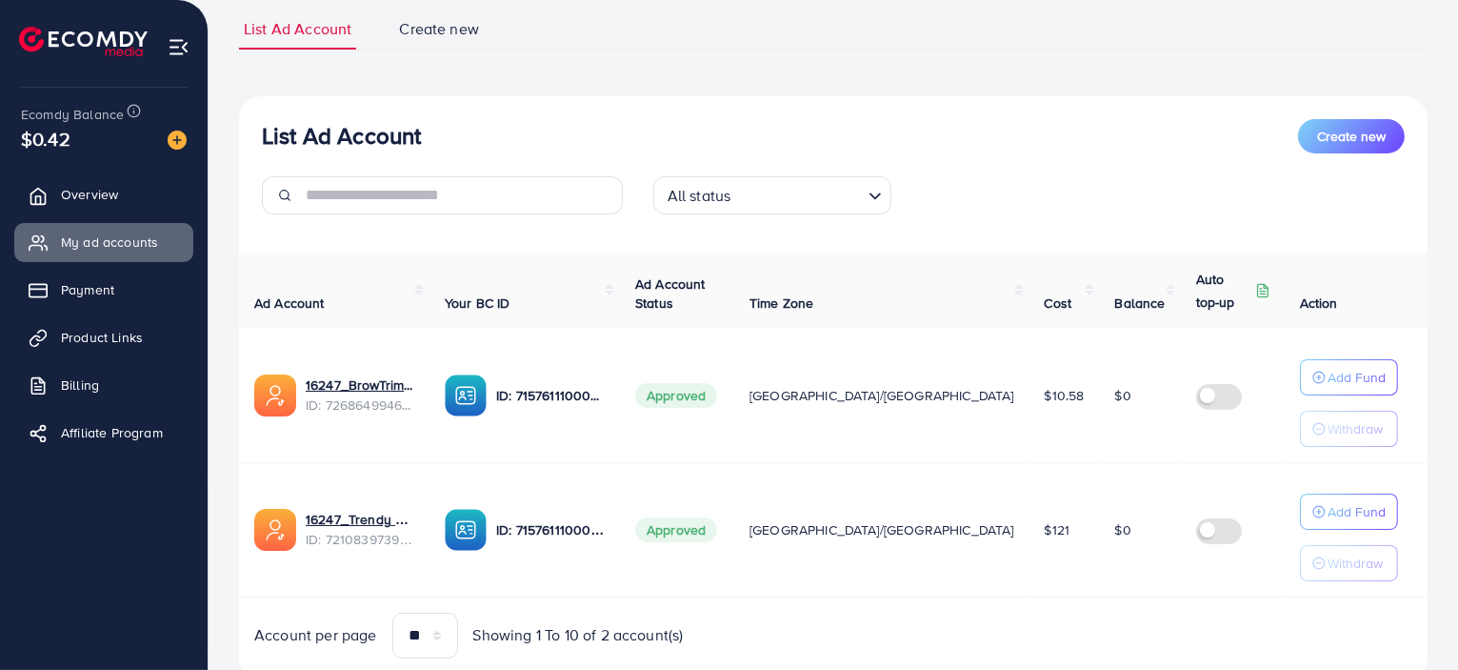
scroll to position [133, 0]
click at [1356, 367] on p "Add Fund" at bounding box center [1357, 376] width 58 height 23
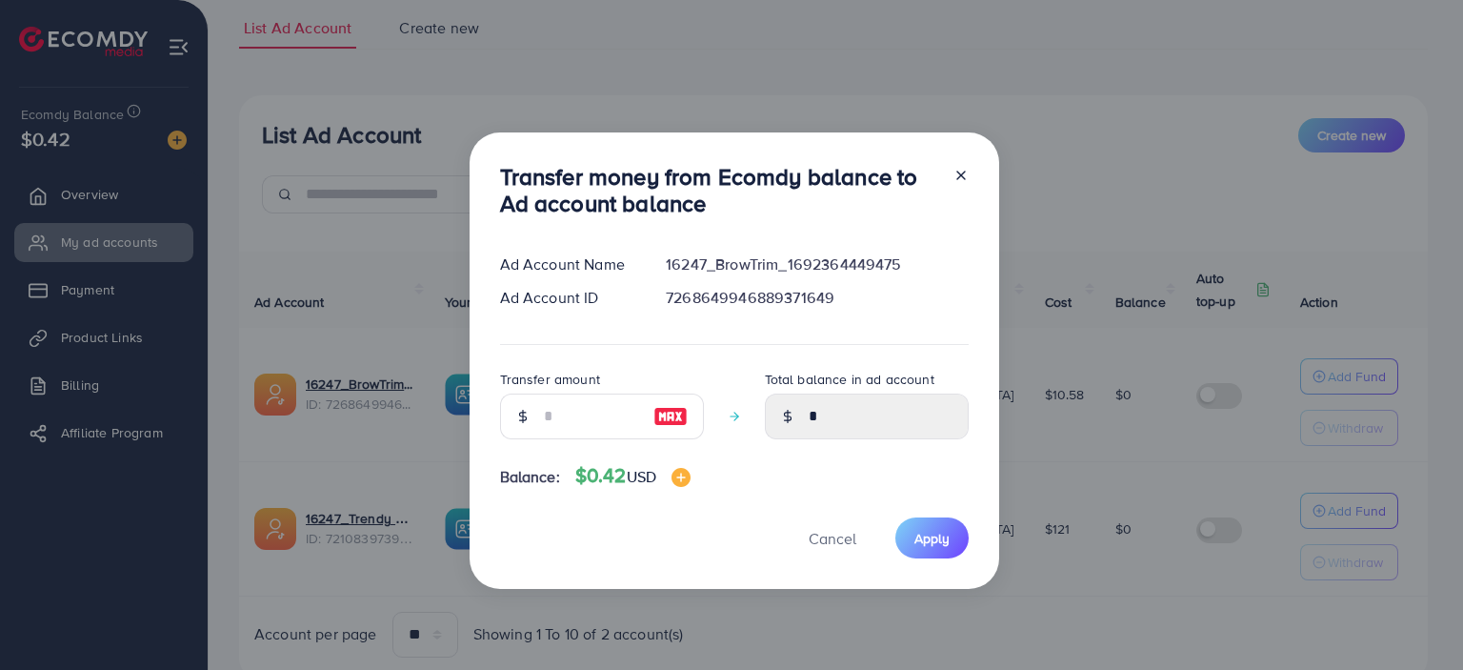
click at [604, 473] on h4 "$0.42 USD" at bounding box center [632, 476] width 115 height 24
click at [600, 417] on input "number" at bounding box center [591, 416] width 95 height 46
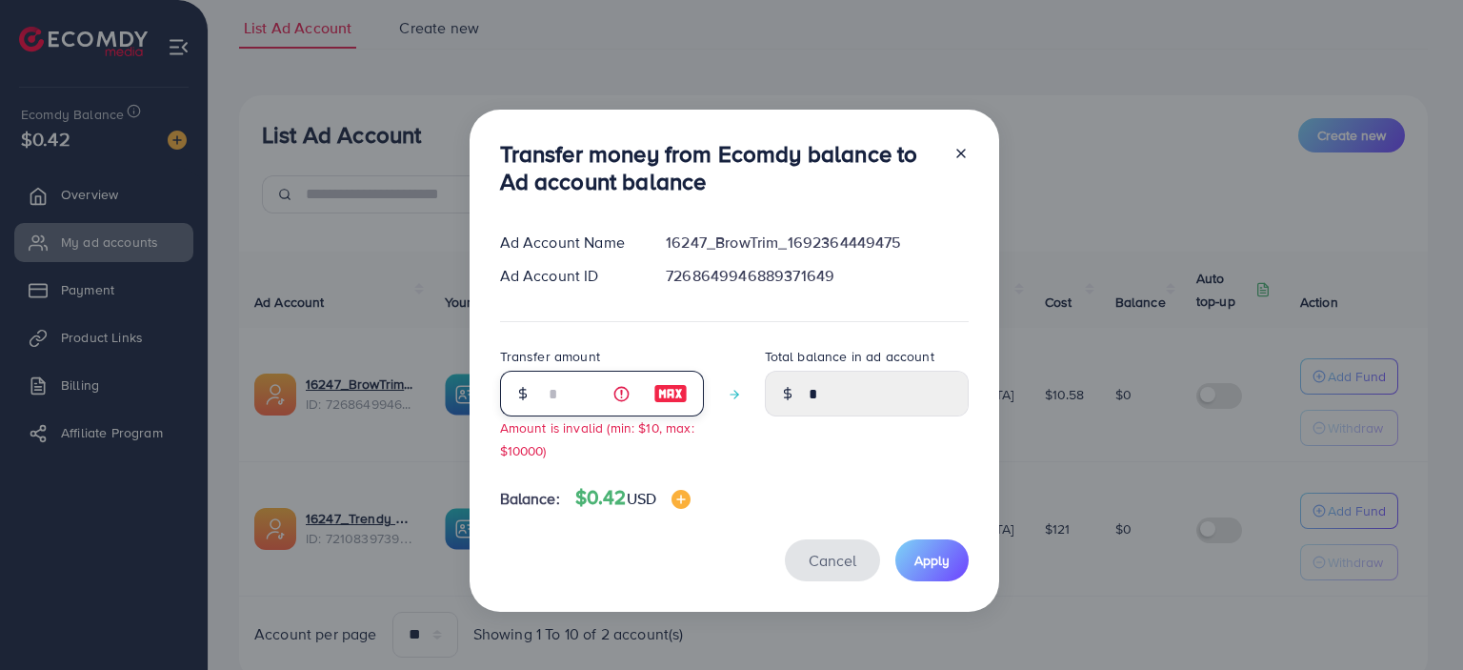
type input "*"
click at [811, 556] on span "Cancel" at bounding box center [833, 560] width 48 height 21
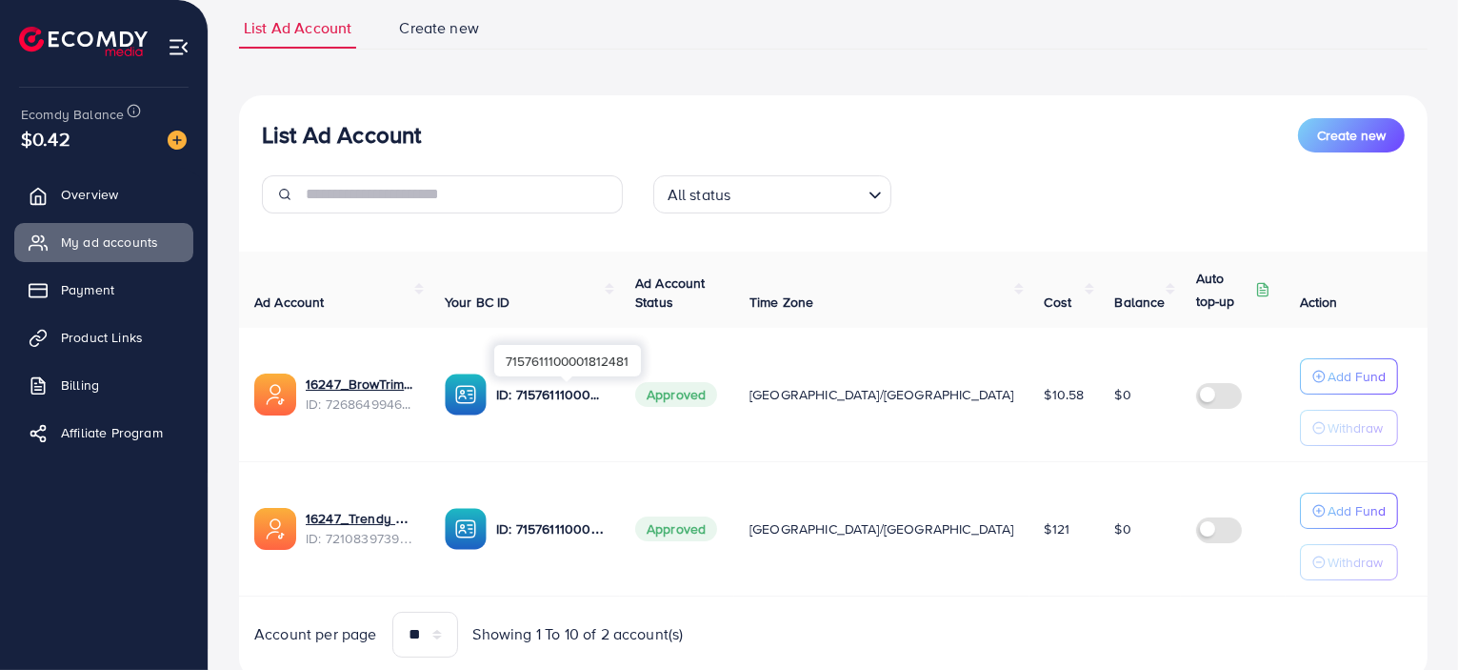
click at [579, 384] on p "ID: 7157611100001812481" at bounding box center [550, 394] width 109 height 23
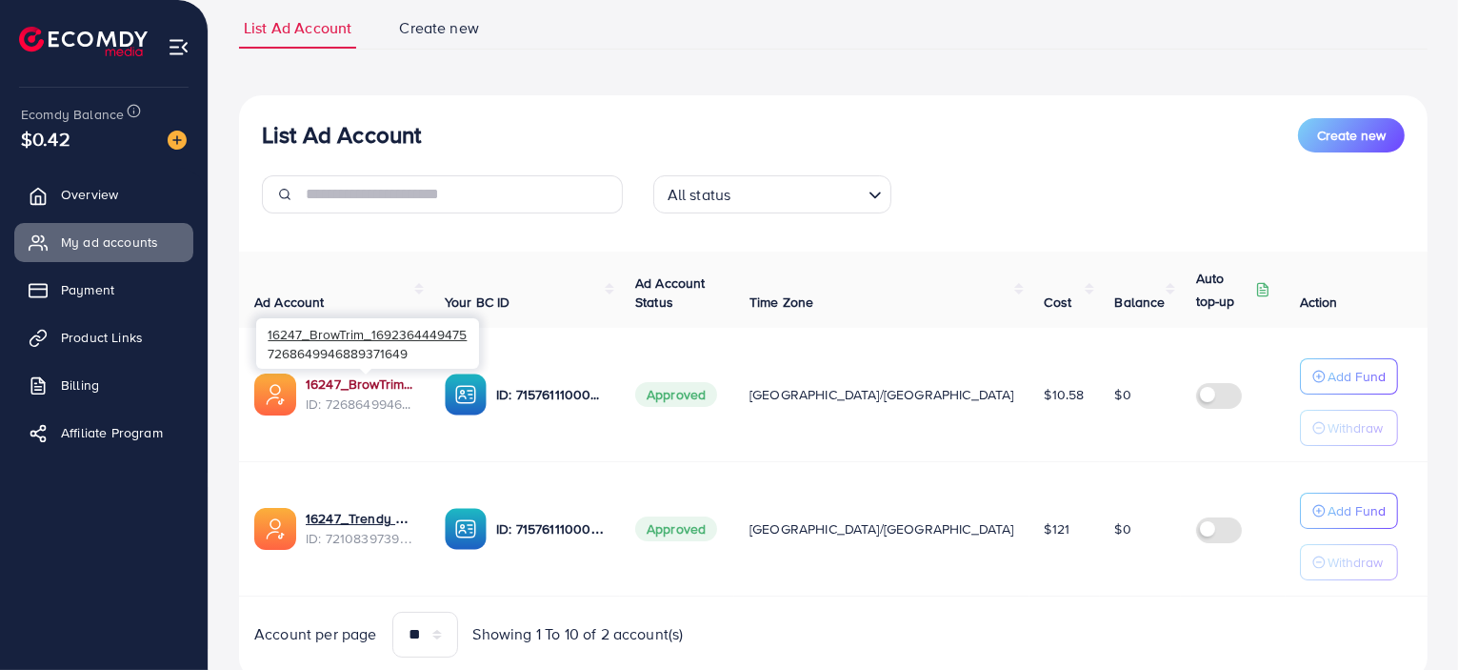
click at [341, 377] on link "16247_BrowTrim_1692364449475" at bounding box center [360, 383] width 109 height 19
click at [431, 18] on span "Create new" at bounding box center [439, 28] width 80 height 22
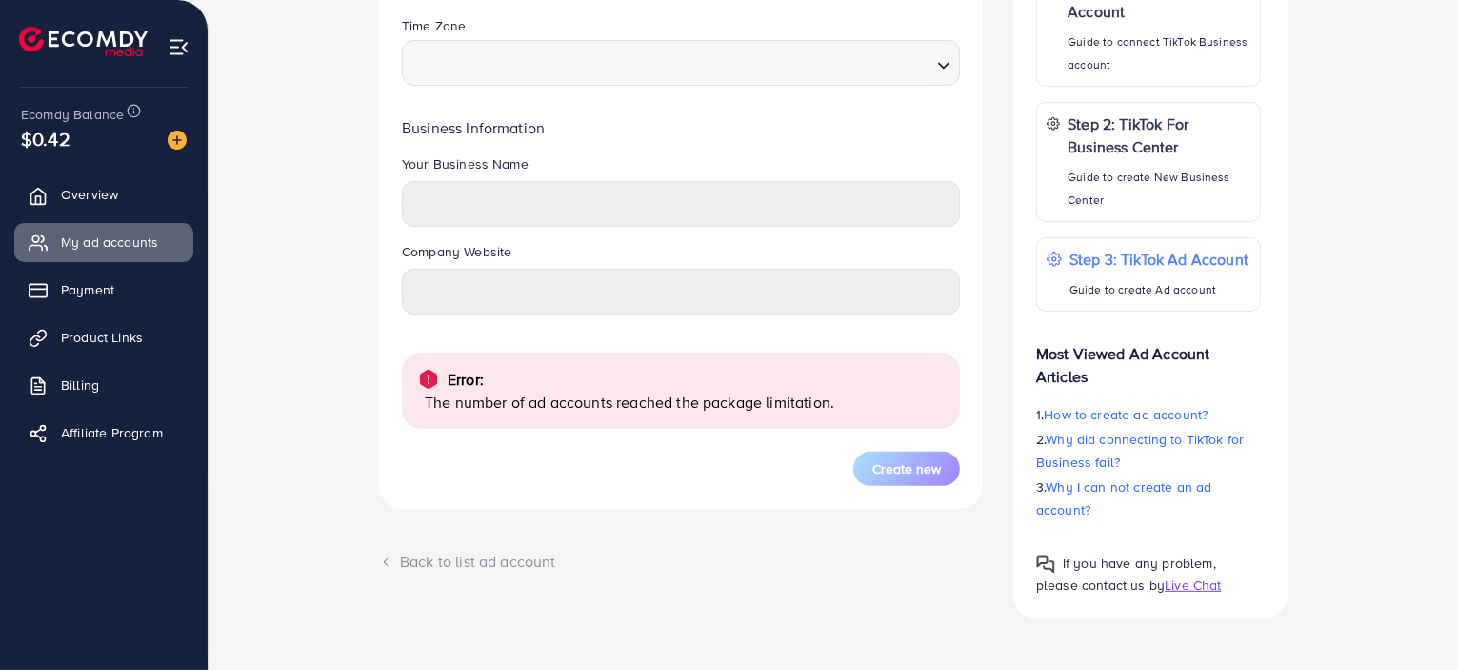
scroll to position [681, 0]
click at [791, 406] on p "The number of ad accounts reached the package limitation." at bounding box center [685, 399] width 520 height 23
click at [1195, 578] on span "Live Chat" at bounding box center [1193, 581] width 56 height 19
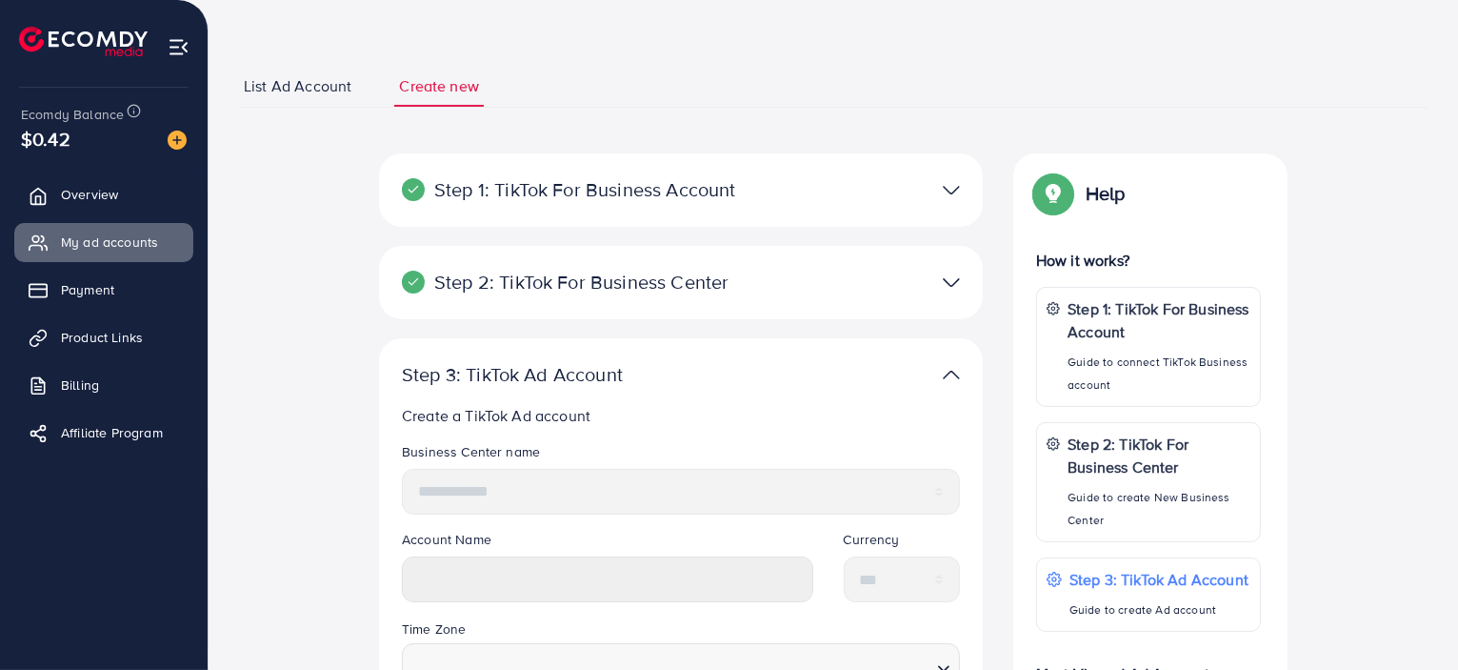
scroll to position [0, 0]
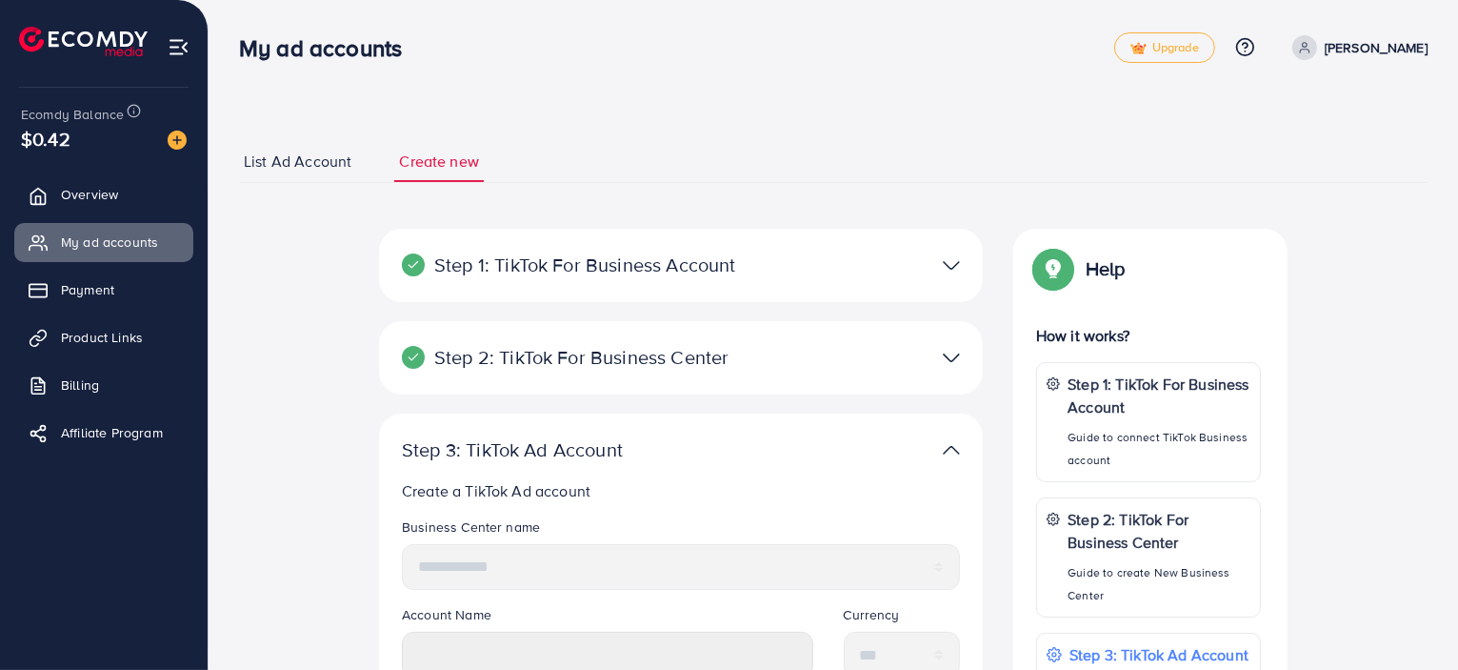
click at [1384, 35] on link "[PERSON_NAME]" at bounding box center [1356, 47] width 143 height 25
click at [1368, 106] on link "Profile" at bounding box center [1336, 113] width 181 height 43
select select "********"
select select "*********"
